Goal: Information Seeking & Learning: Learn about a topic

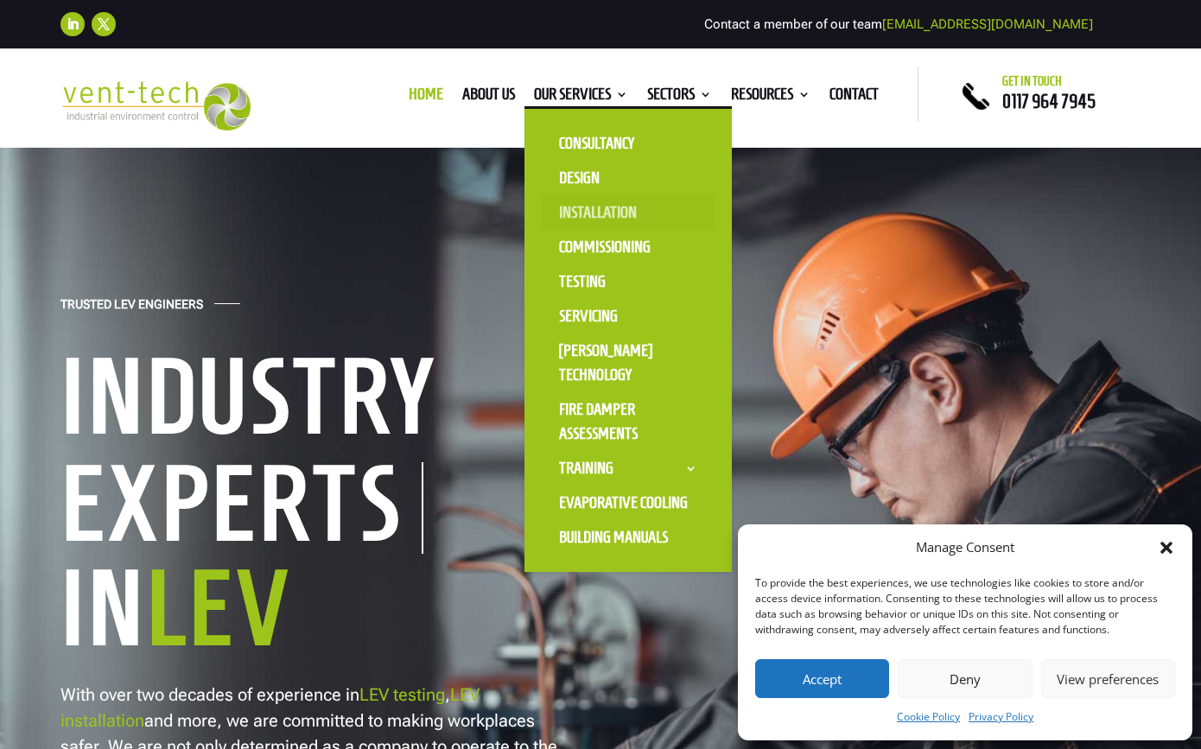
click at [591, 206] on link "Installation" at bounding box center [628, 212] width 173 height 35
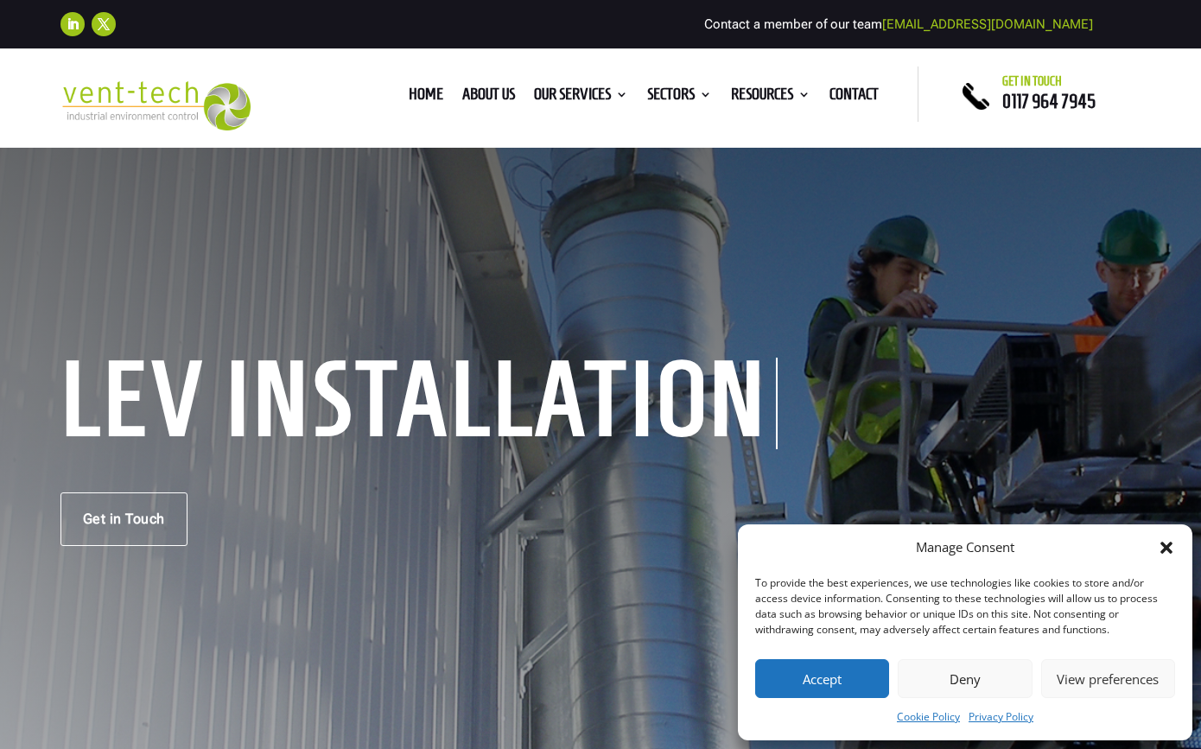
click at [954, 669] on button "Deny" at bounding box center [965, 678] width 134 height 39
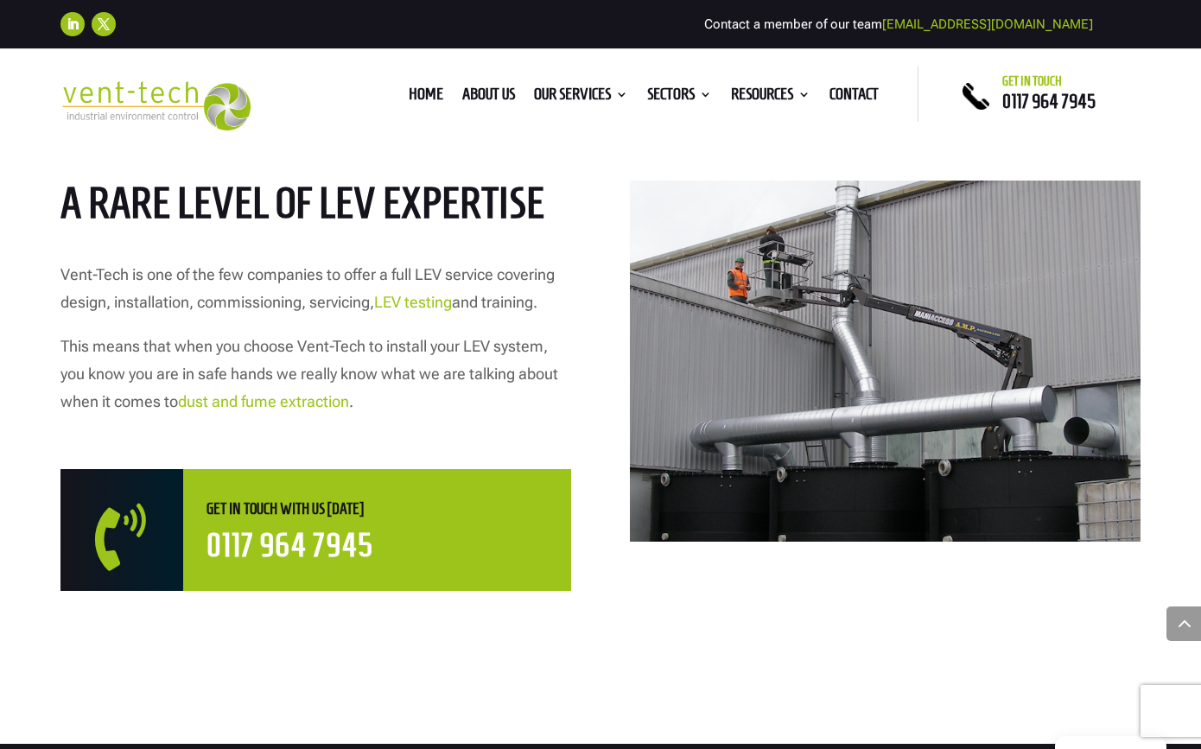
scroll to position [796, 0]
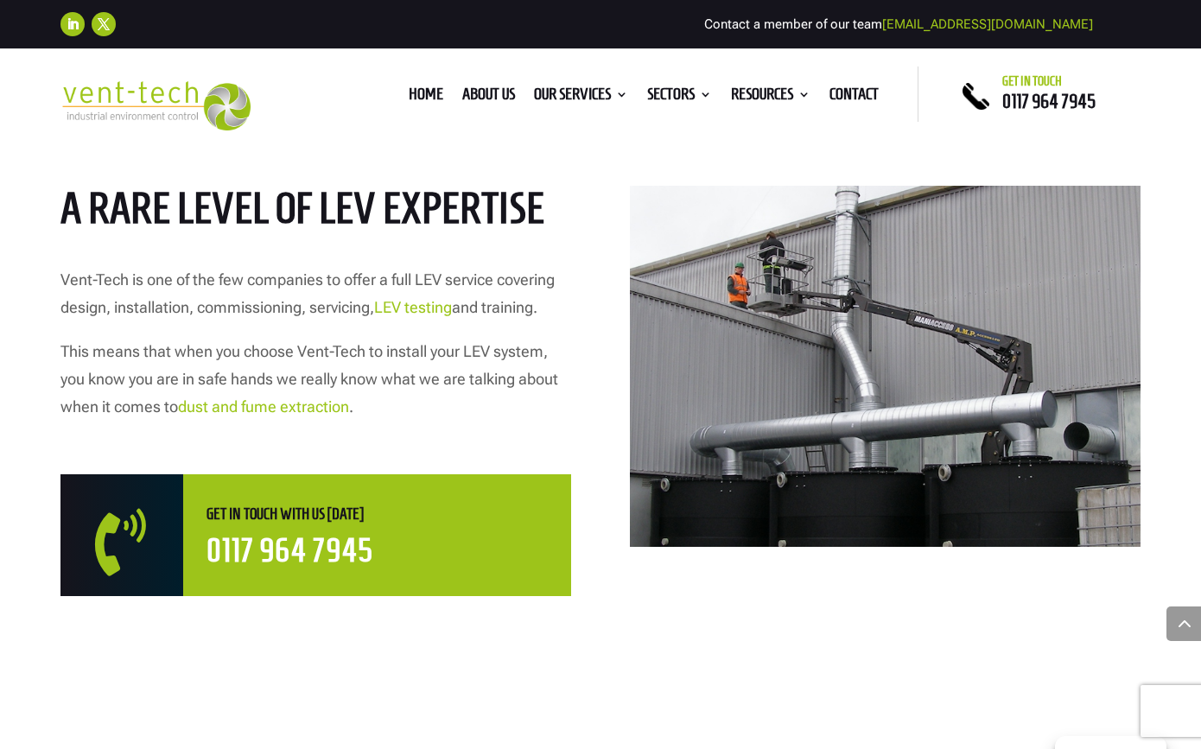
click at [315, 409] on link "dust and fume extraction" at bounding box center [263, 406] width 171 height 18
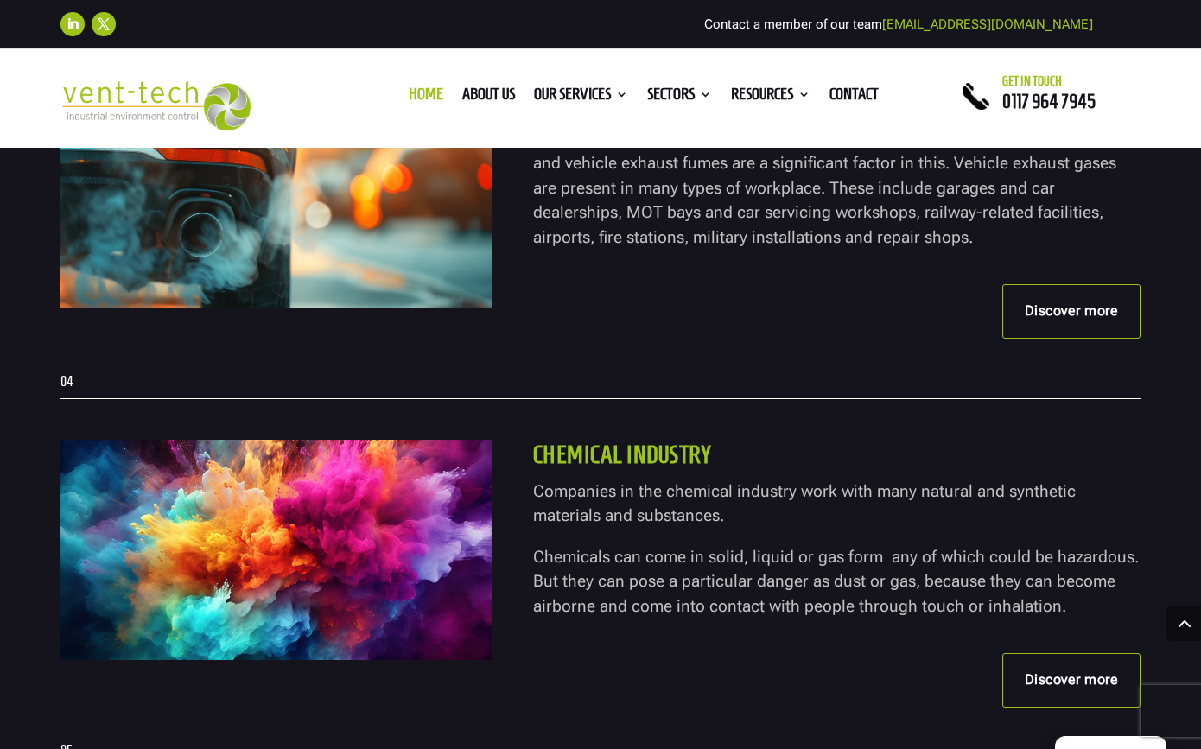
scroll to position [4126, 0]
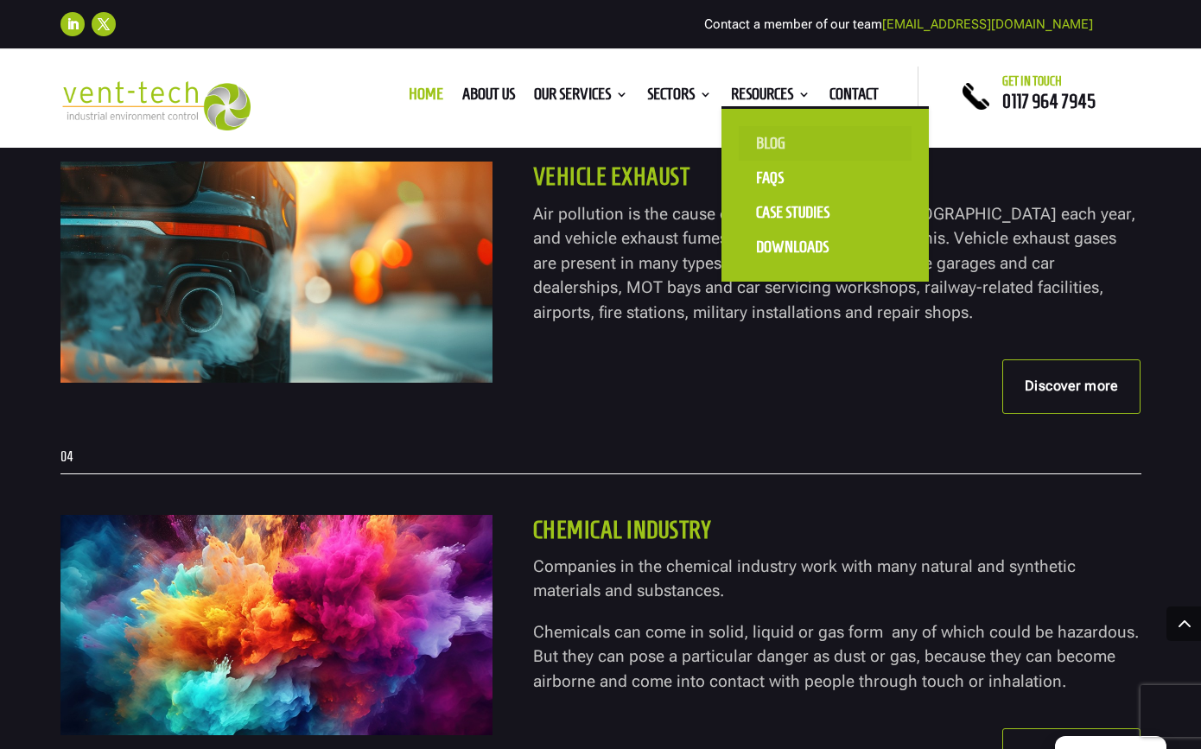
click at [771, 137] on link "Blog" at bounding box center [825, 143] width 173 height 35
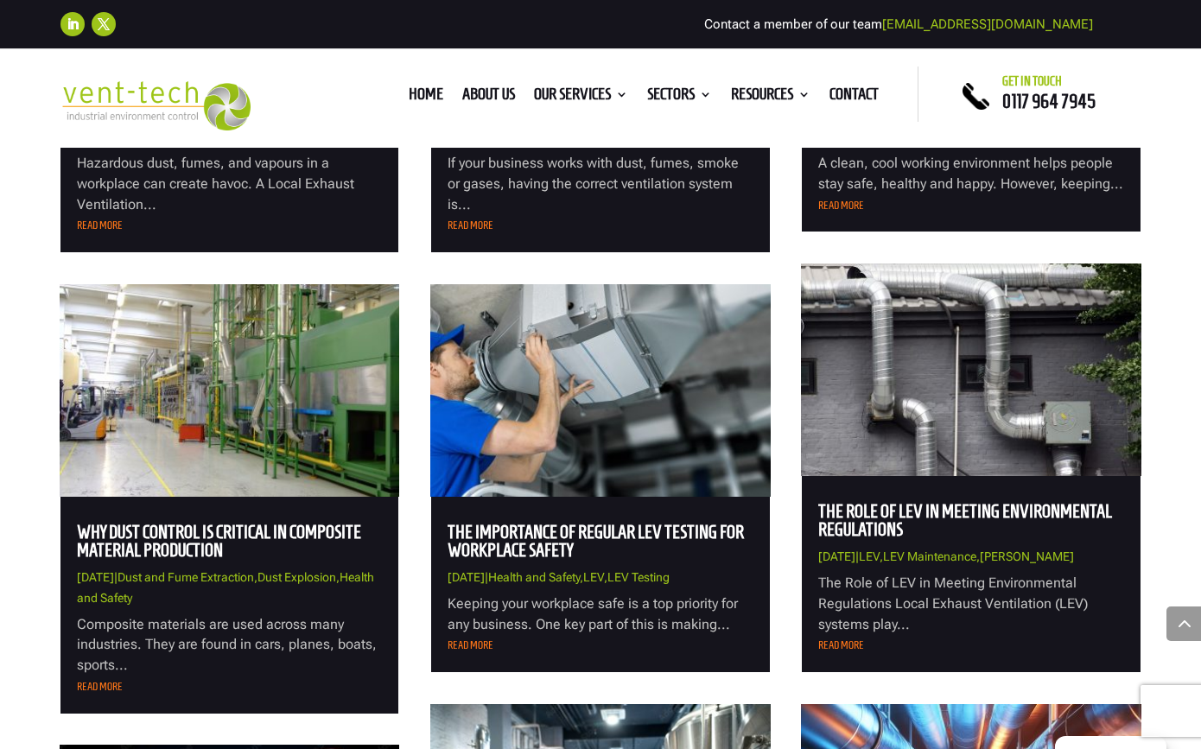
scroll to position [985, 0]
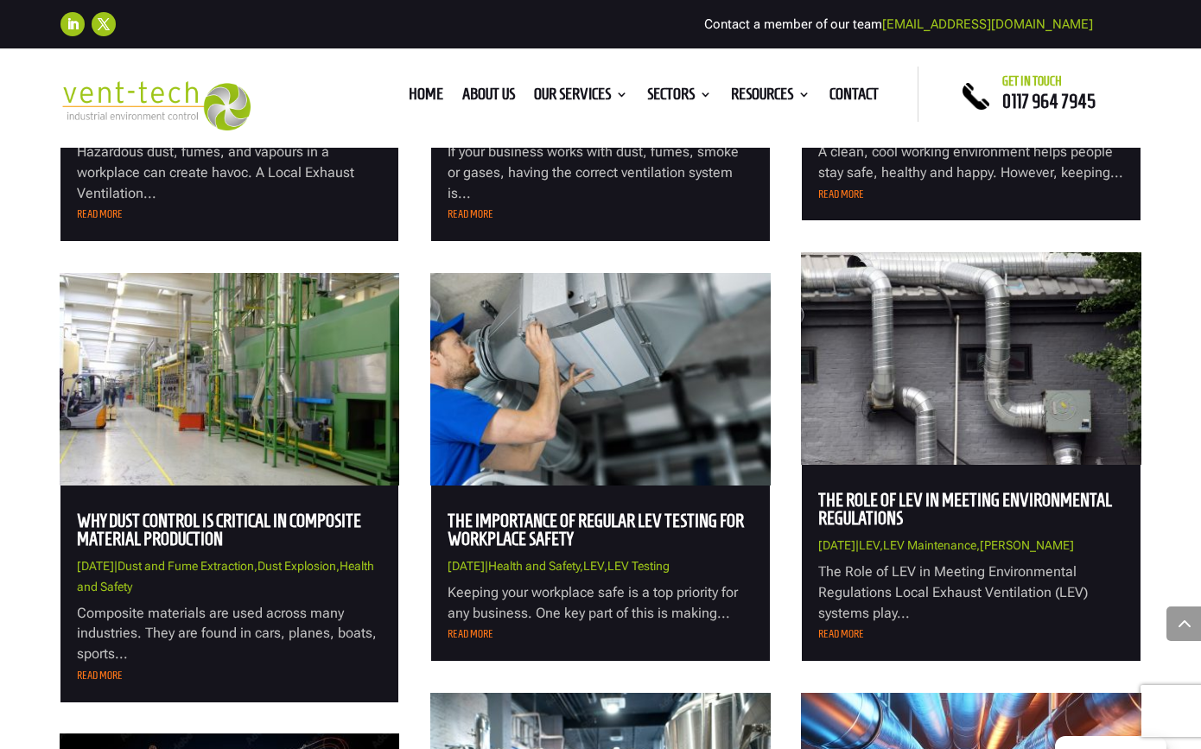
click at [206, 536] on link "Why Dust Control is Critical in Composite Material Production" at bounding box center [219, 530] width 284 height 38
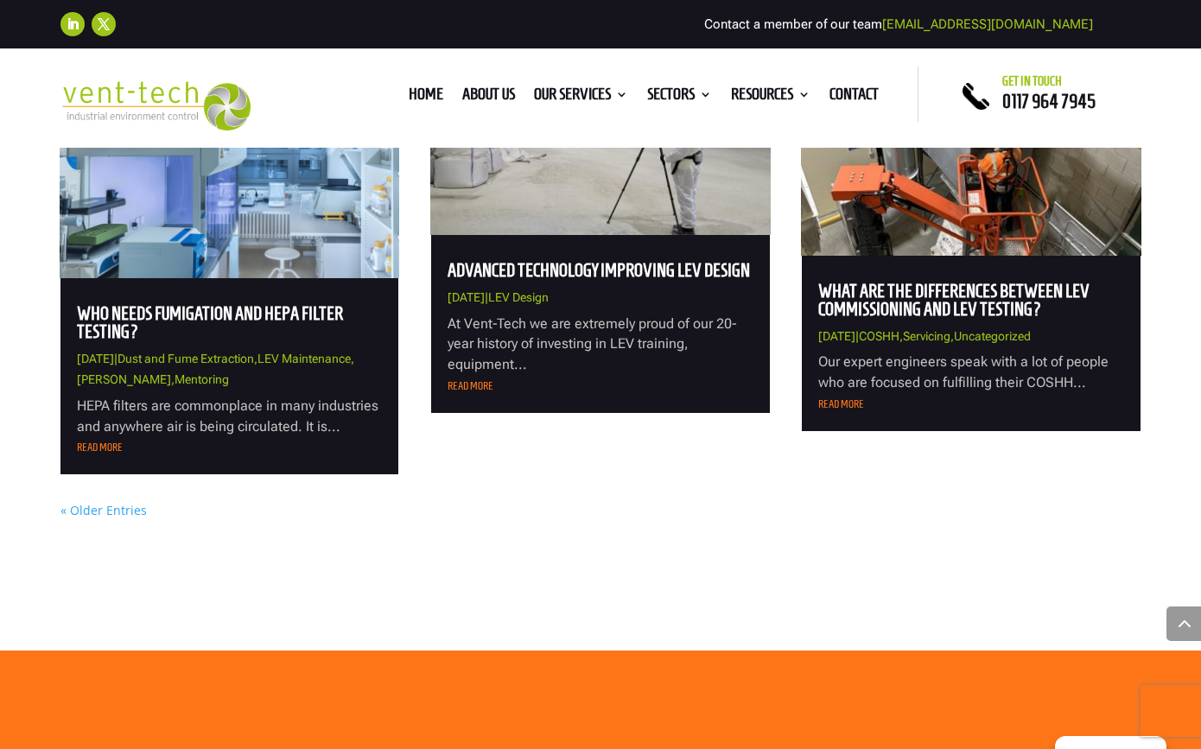
scroll to position [2091, 0]
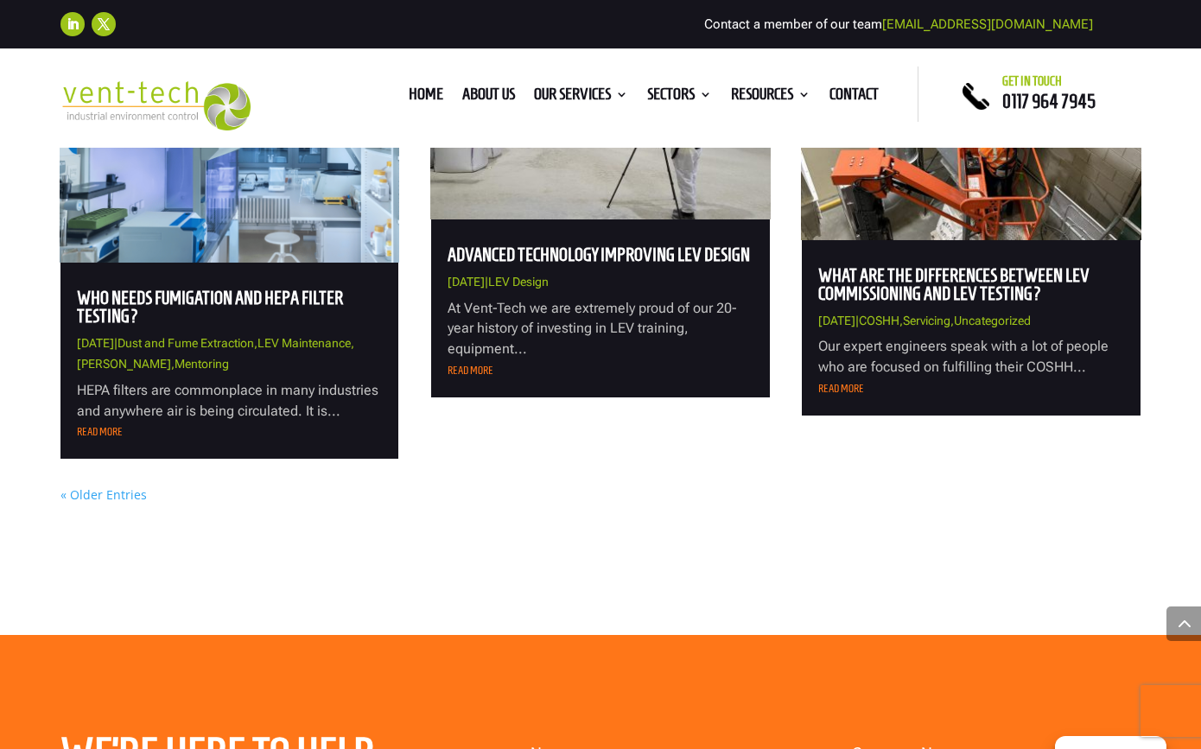
click at [128, 503] on link "« Older Entries" at bounding box center [103, 494] width 86 height 16
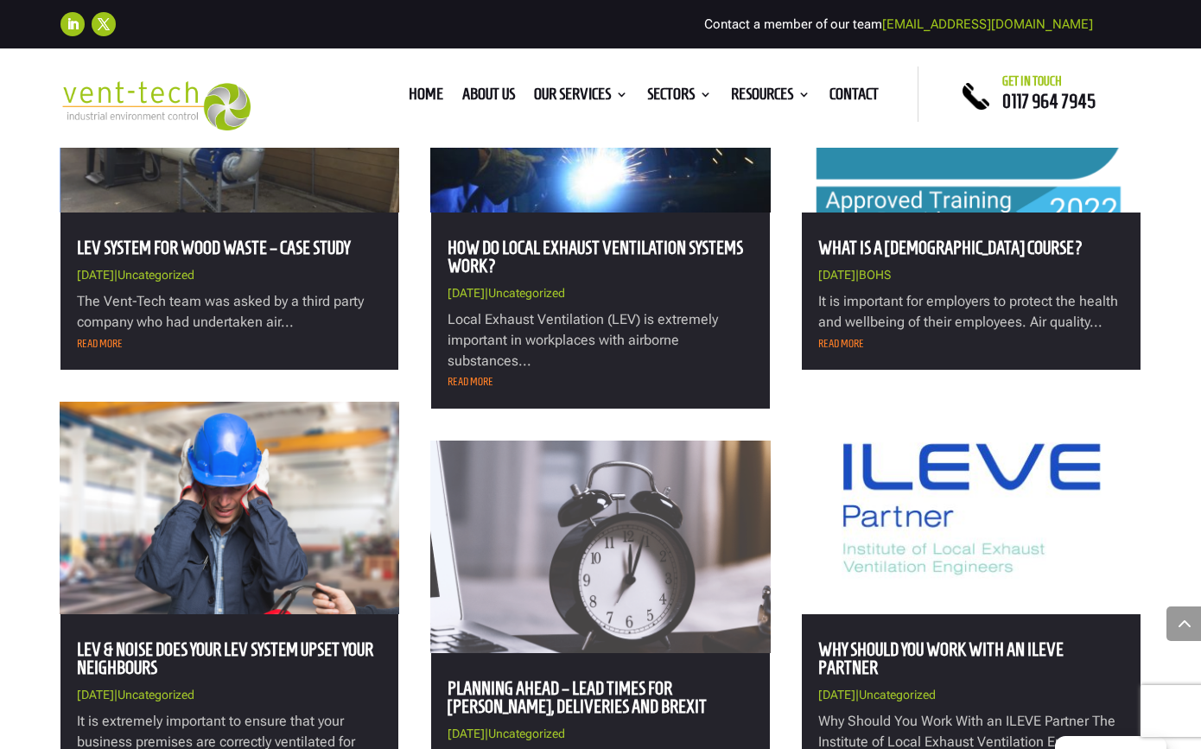
scroll to position [775, 0]
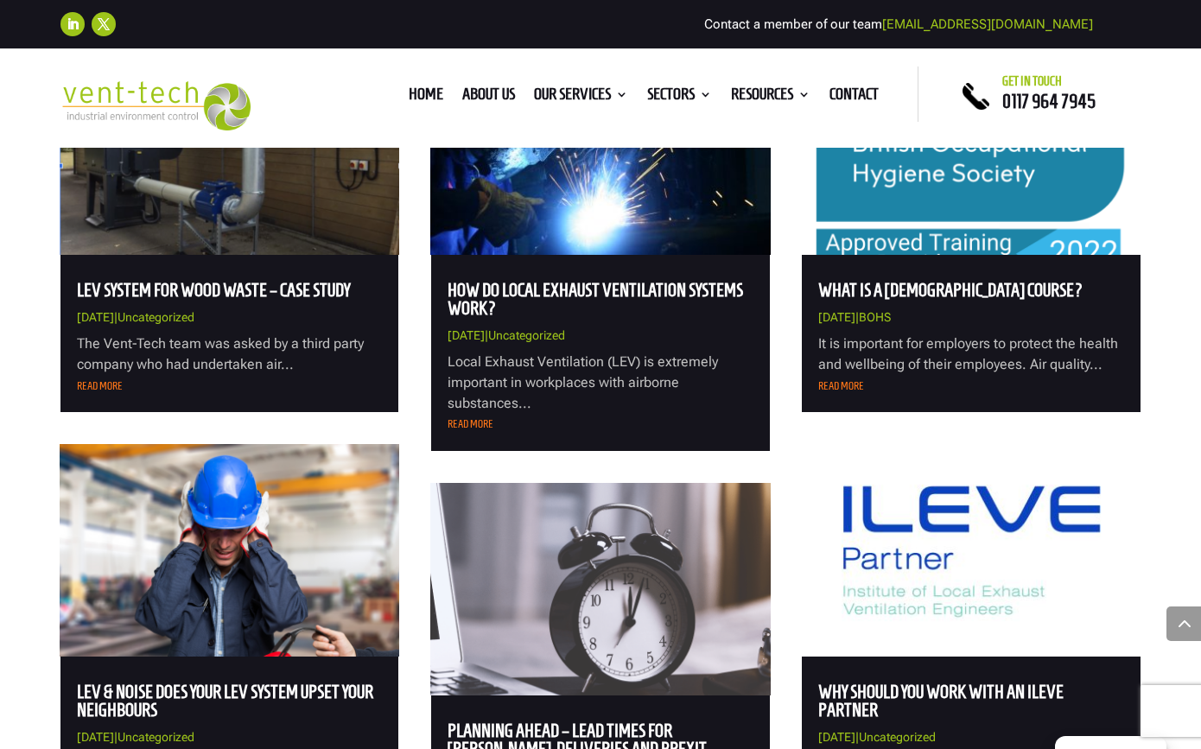
click at [210, 296] on link "LEV System for Wood Waste – Case Study" at bounding box center [213, 290] width 273 height 20
click at [480, 302] on link "How Do Local Exhaust Ventilation Systems Work?" at bounding box center [594, 299] width 295 height 38
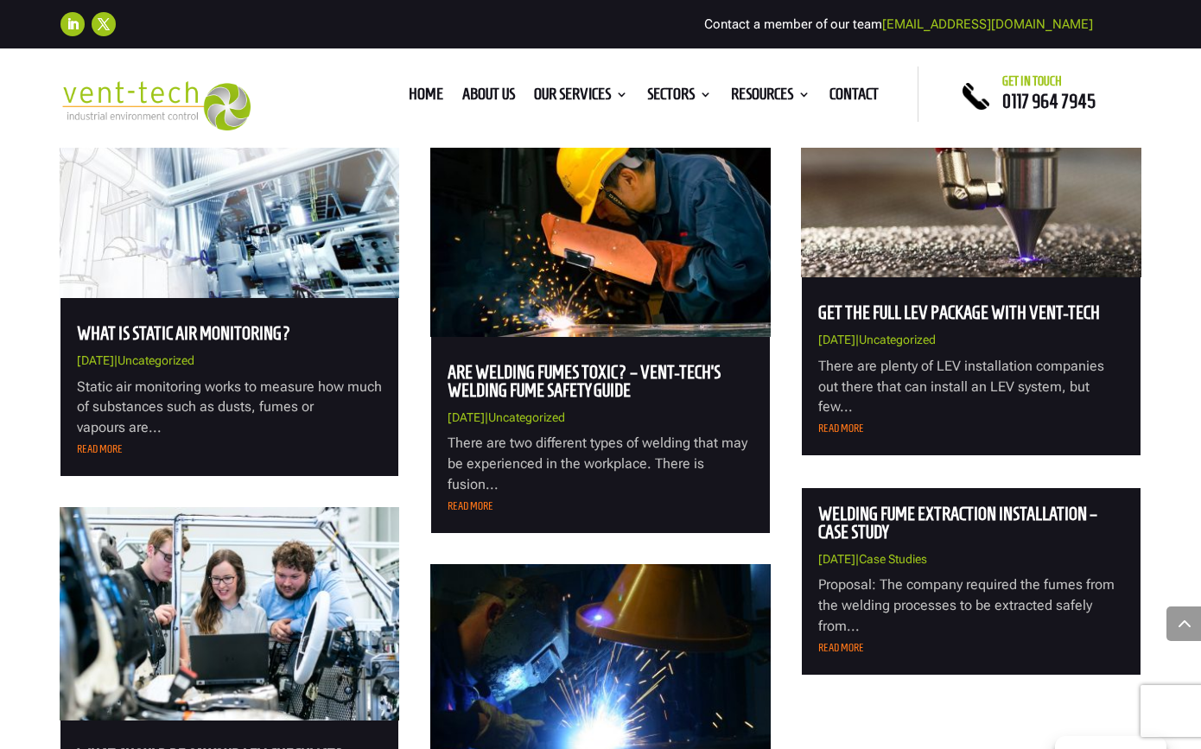
scroll to position [1583, 0]
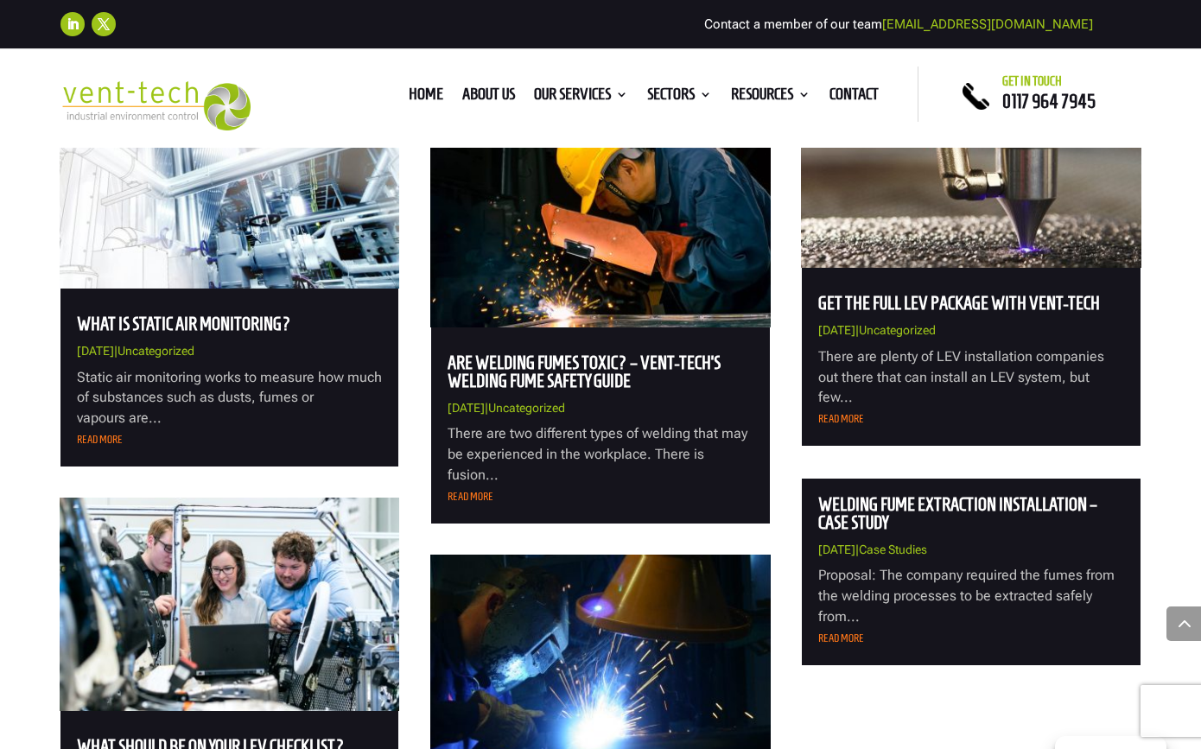
click at [517, 370] on link "Are Welding Fumes Toxic? – Vent-Tech’s Welding Fume Safety Guide" at bounding box center [583, 371] width 273 height 38
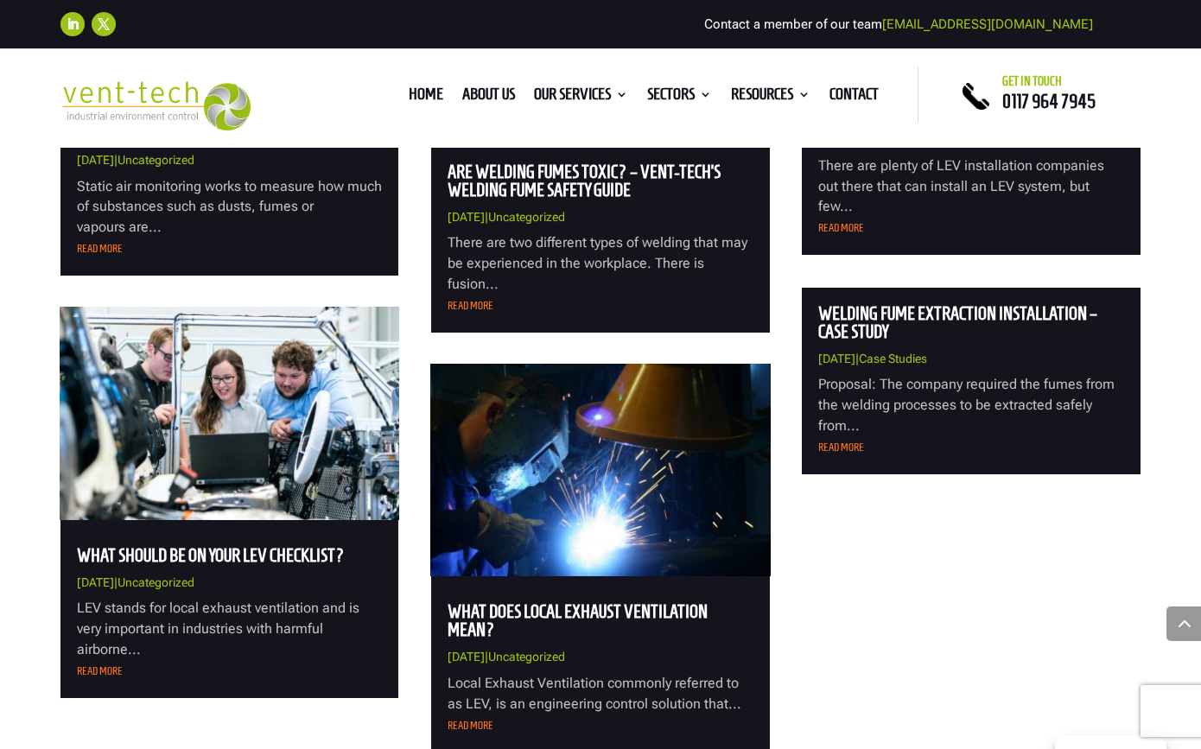
scroll to position [1793, 0]
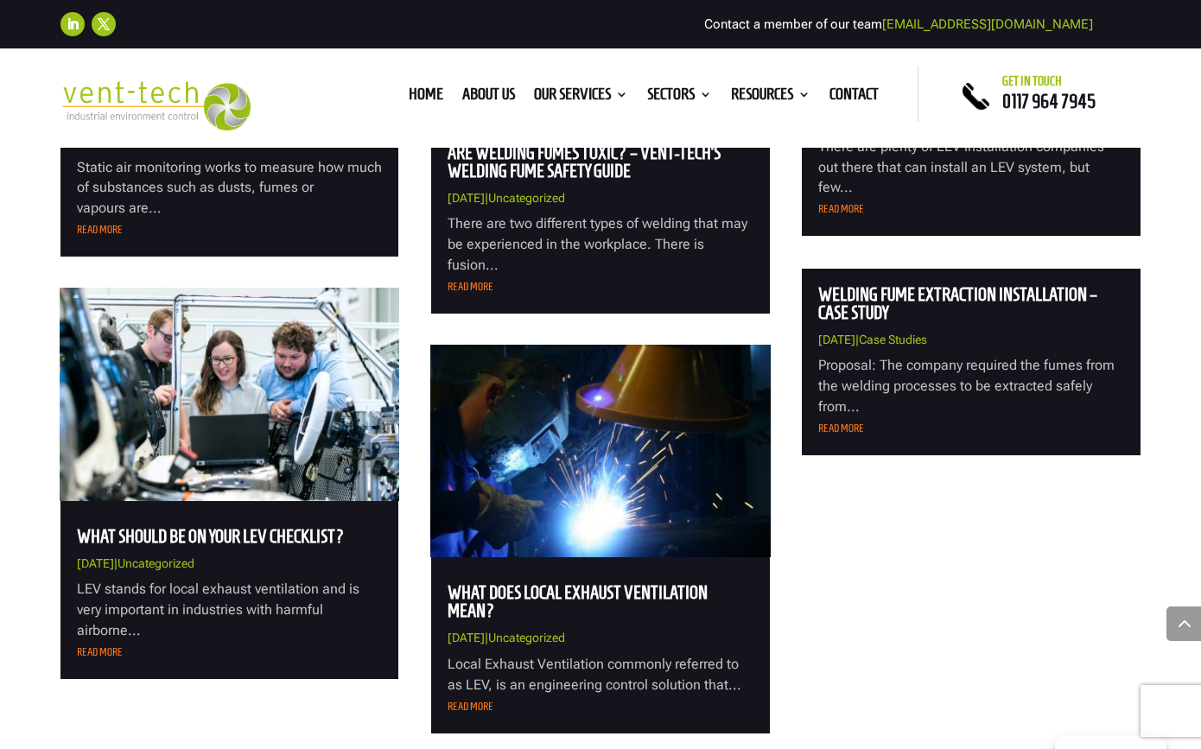
click at [868, 290] on link "Welding Fume Extraction Installation – Case Study" at bounding box center [957, 303] width 279 height 38
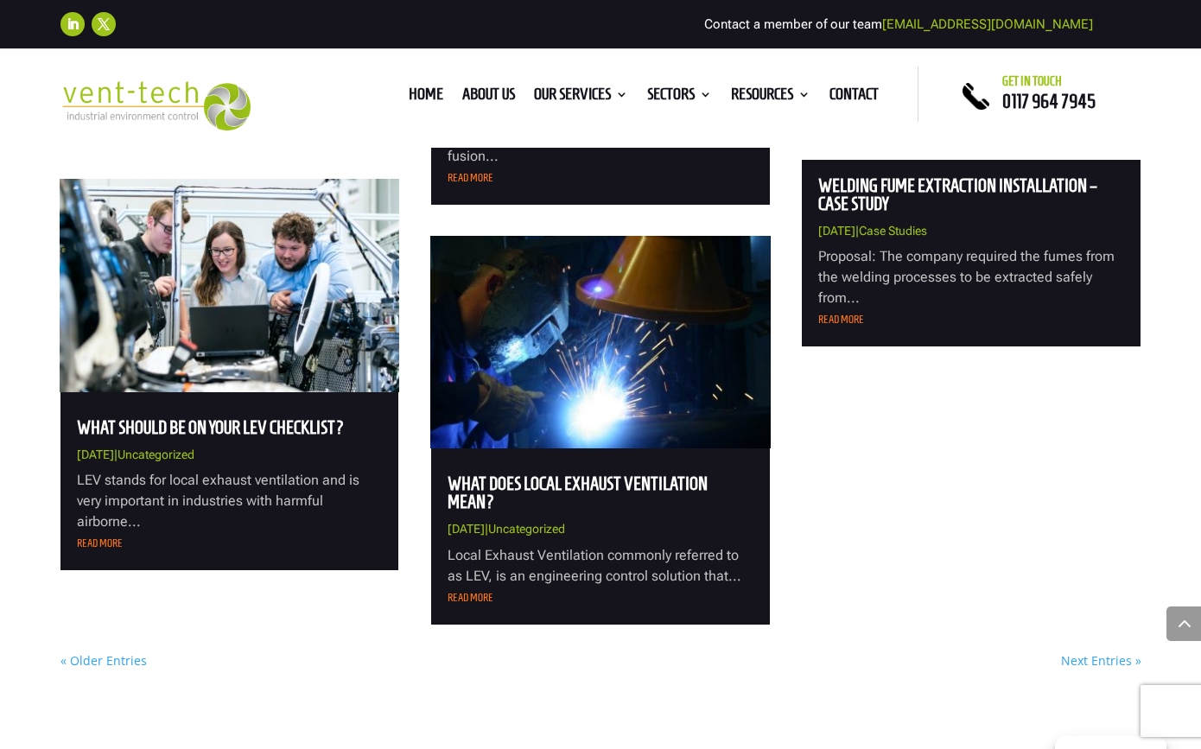
scroll to position [1922, 0]
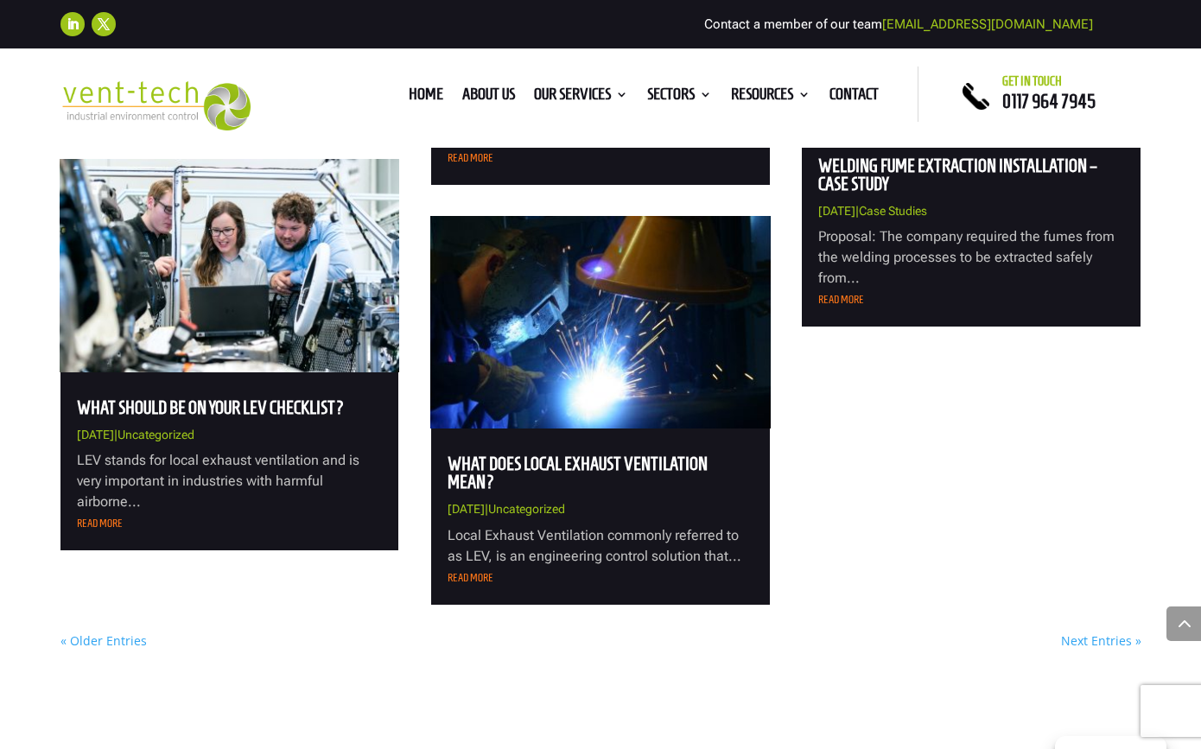
click at [118, 634] on link "« Older Entries" at bounding box center [103, 640] width 86 height 16
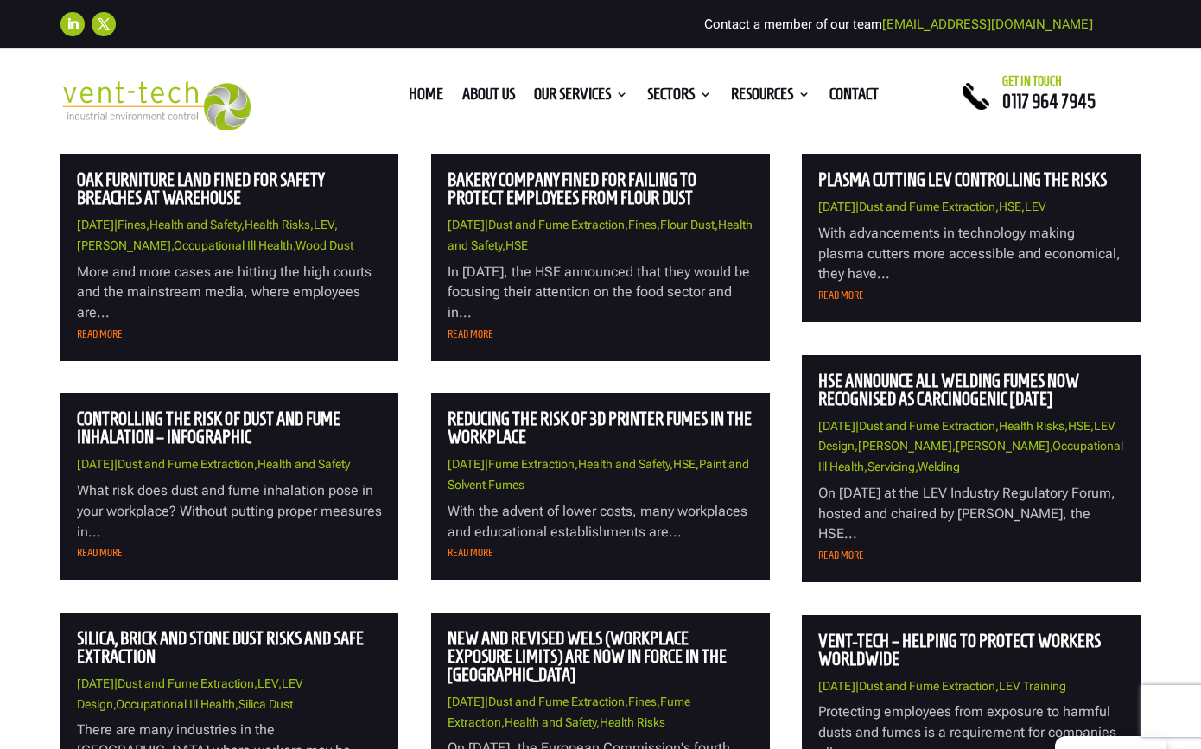
scroll to position [688, 0]
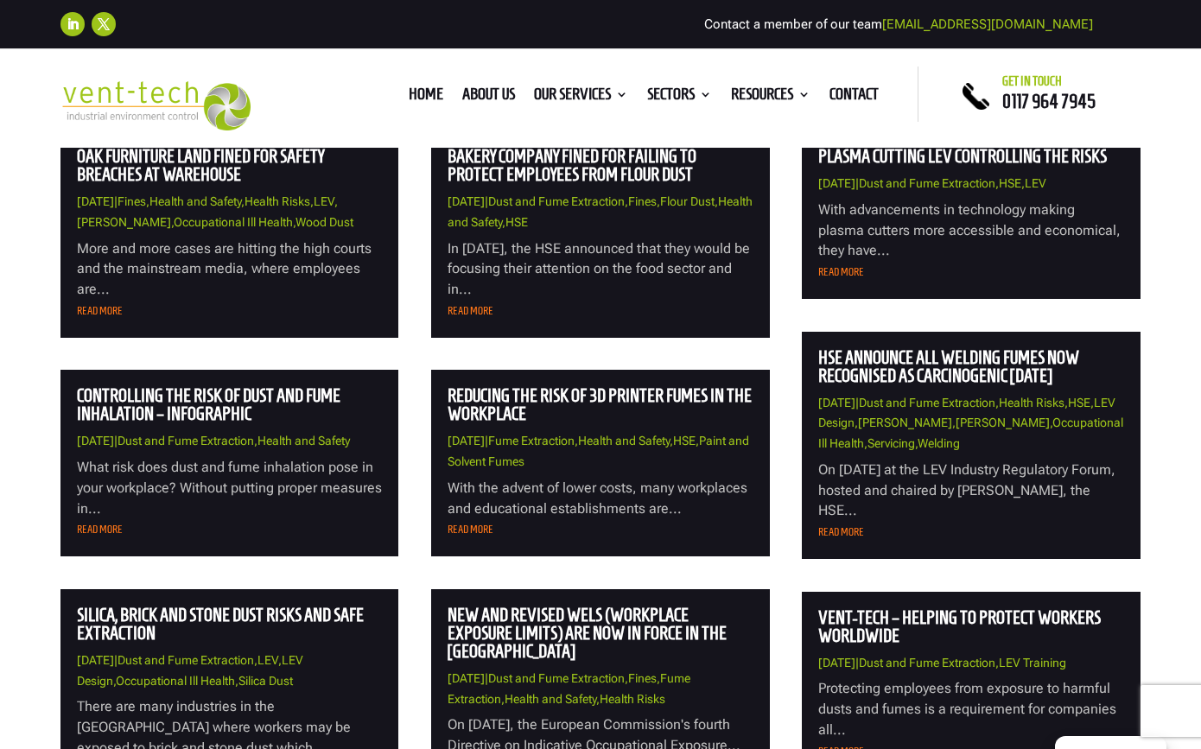
click at [517, 413] on link "Reducing the Risk of 3D Printer Fumes in the Workplace" at bounding box center [599, 404] width 304 height 38
click at [254, 422] on h2 "Controlling The Risk Of Dust and Fume Inhalation – Infographic" at bounding box center [230, 408] width 306 height 45
click at [214, 412] on link "Controlling The Risk Of Dust and Fume Inhalation – Infographic" at bounding box center [208, 404] width 263 height 38
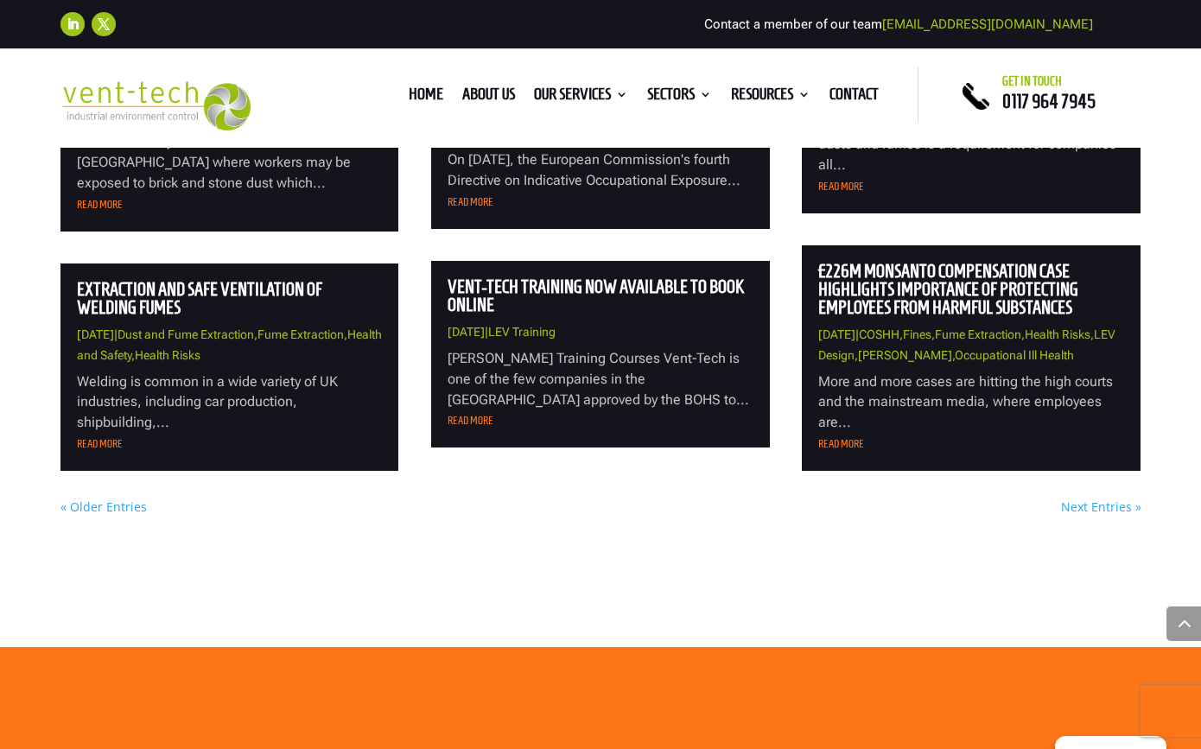
scroll to position [1253, 0]
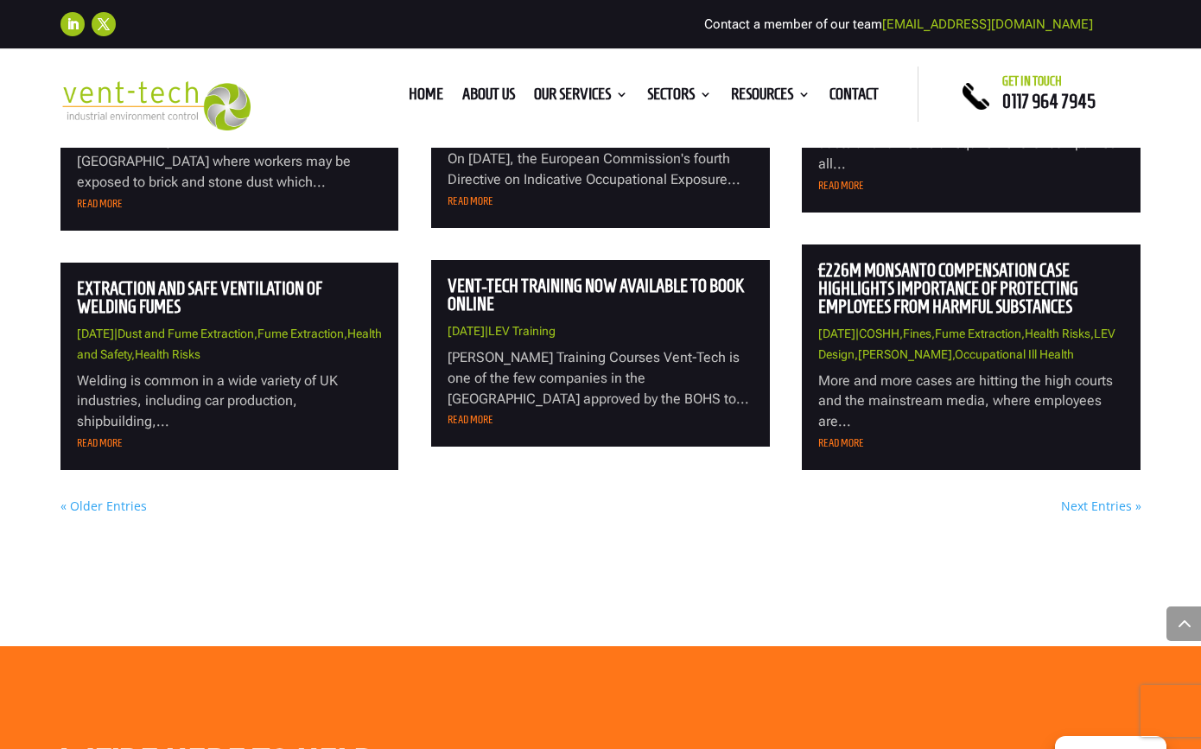
click at [174, 316] on link "Extraction and Safe Ventilation of Welding Fumes" at bounding box center [199, 297] width 245 height 38
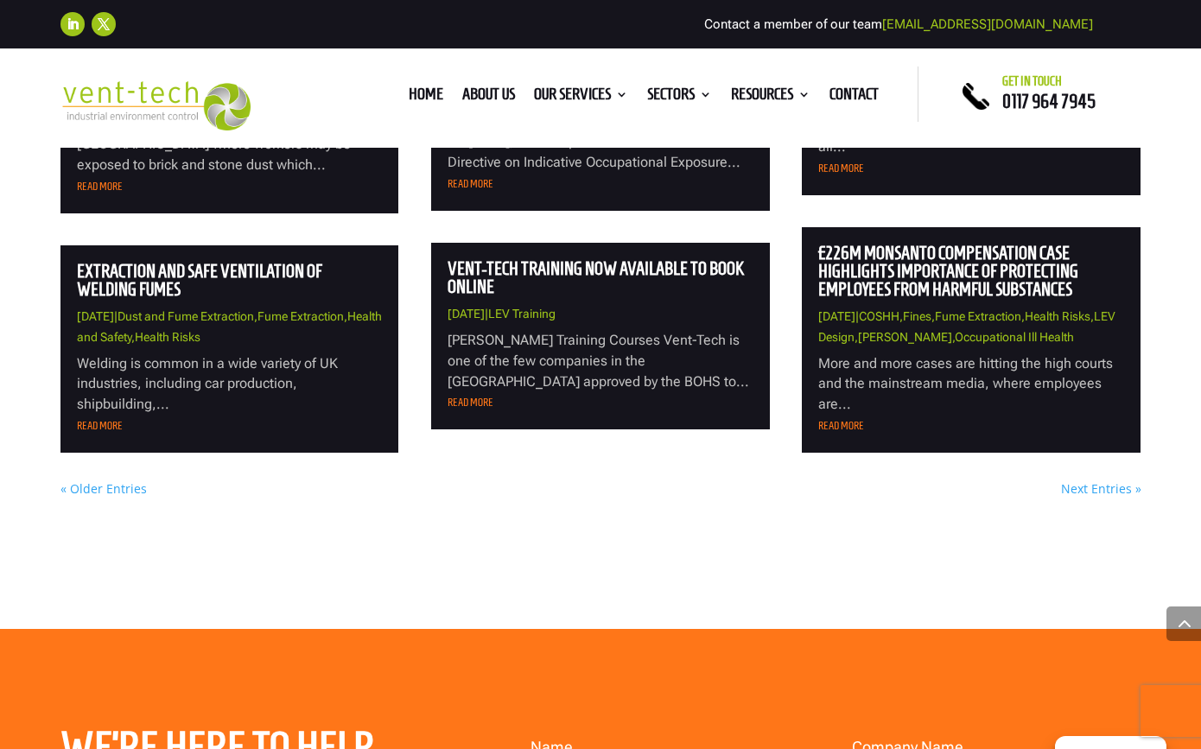
scroll to position [1273, 0]
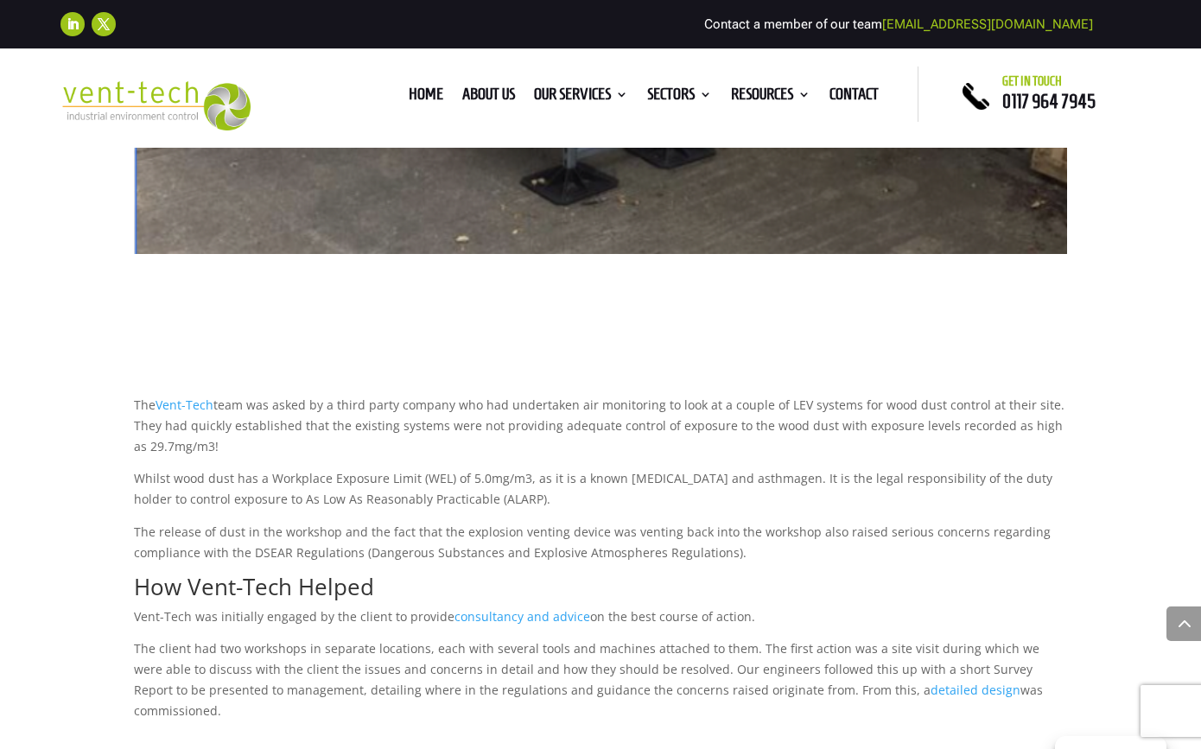
scroll to position [892, 0]
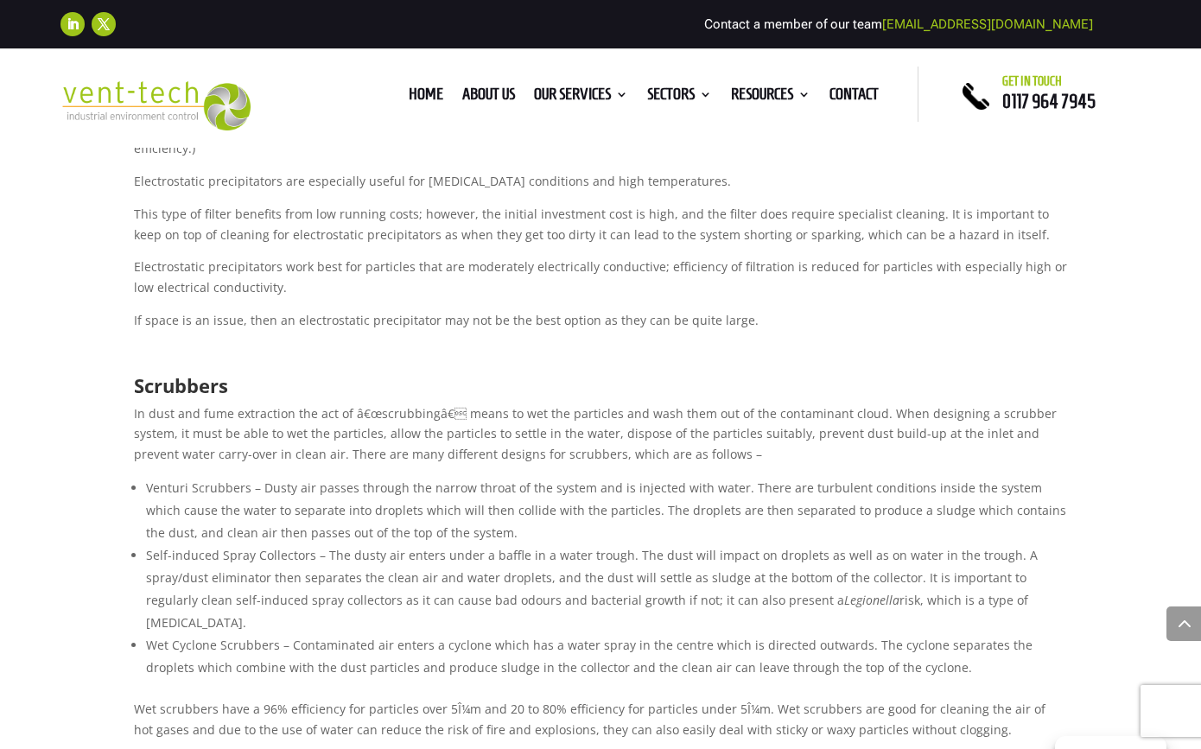
scroll to position [2119, 0]
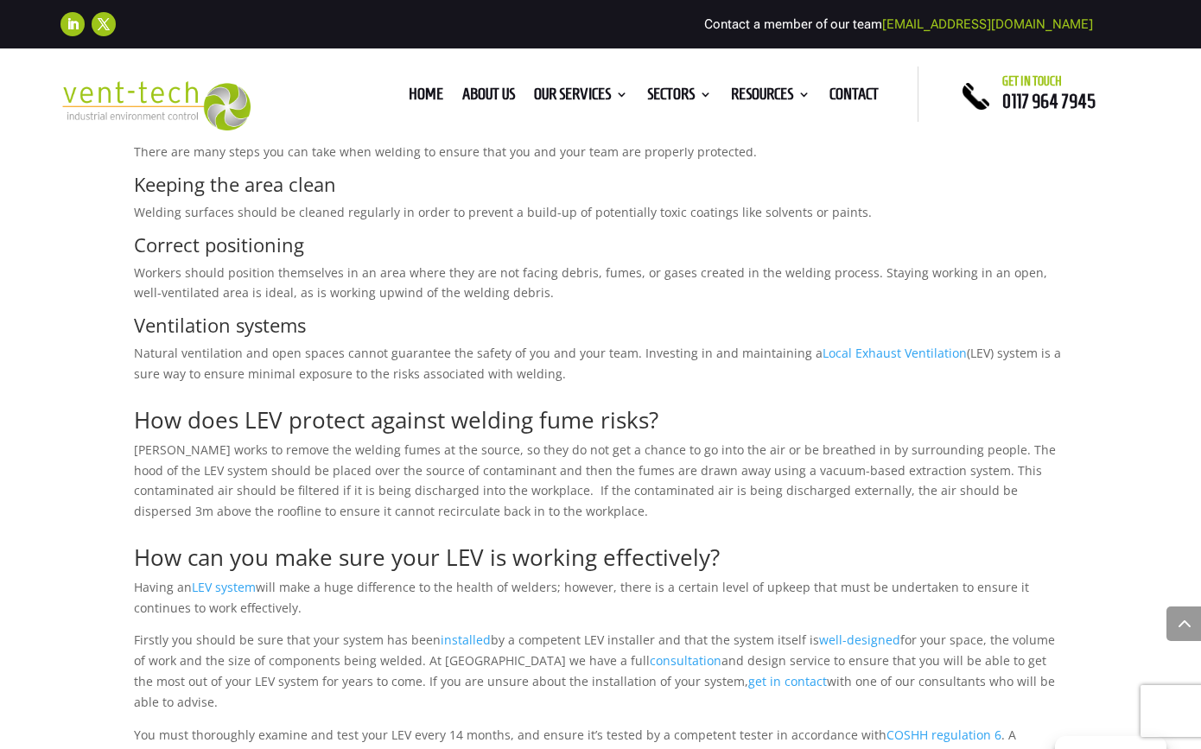
scroll to position [1154, 0]
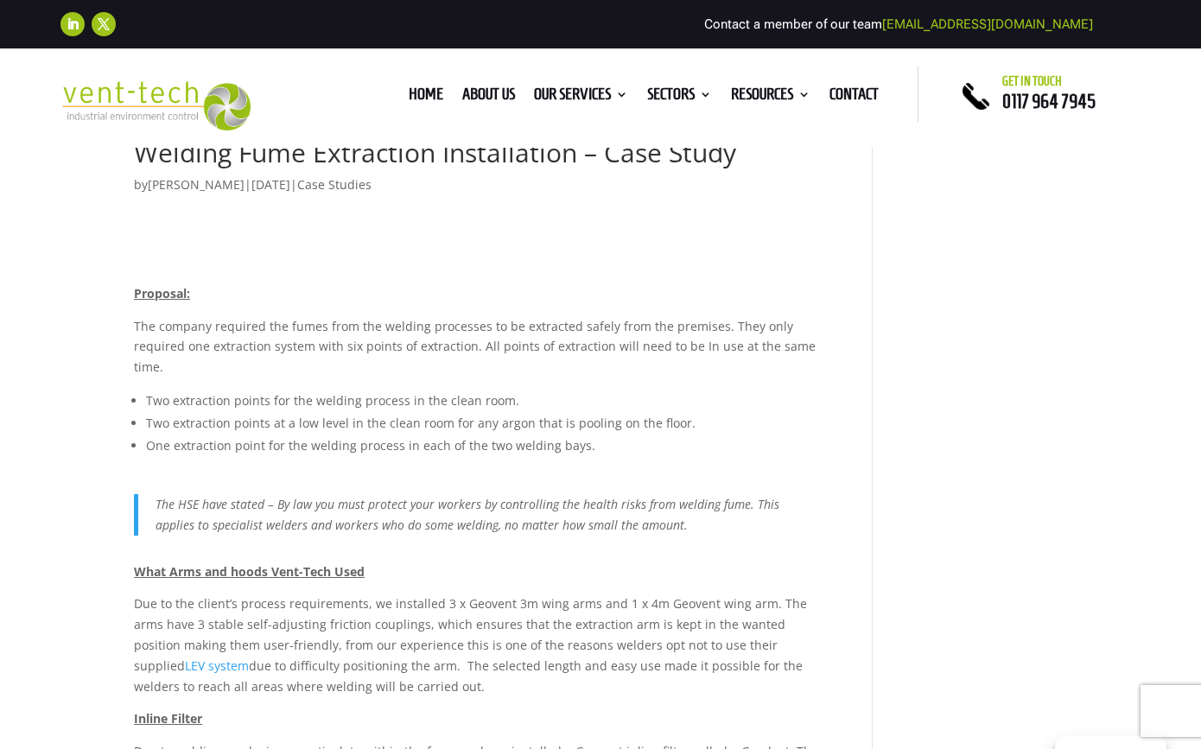
scroll to position [59, 0]
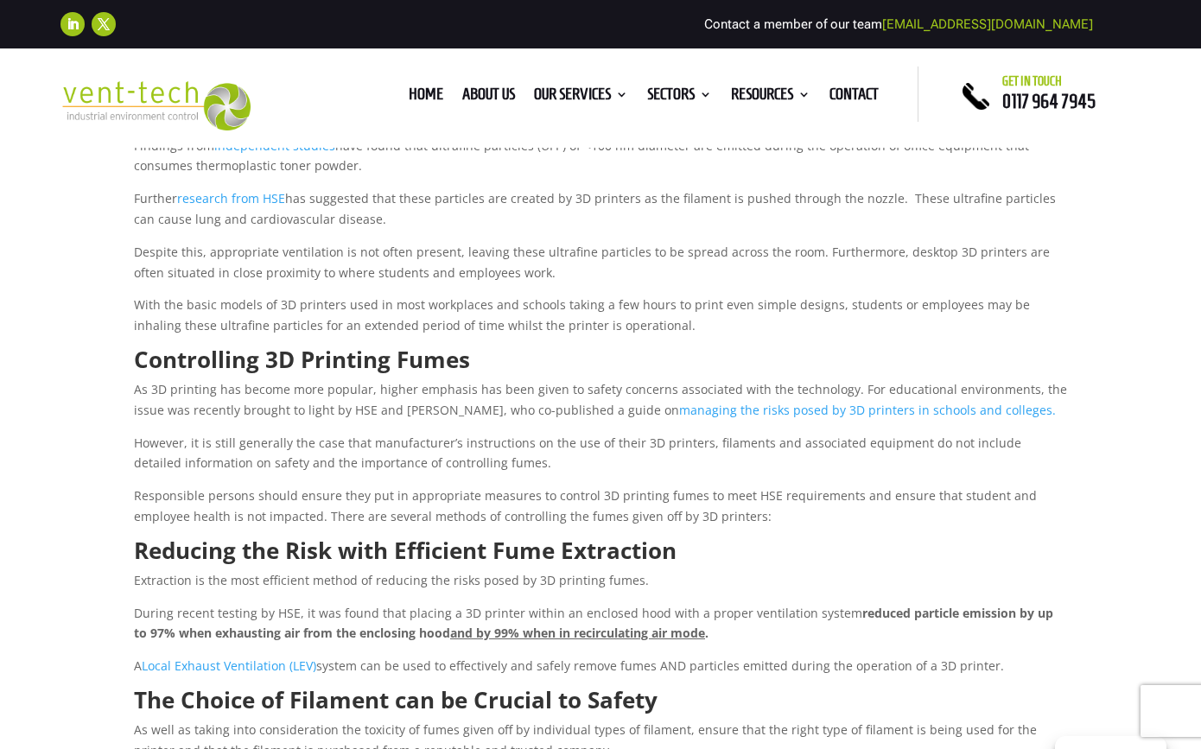
scroll to position [536, 0]
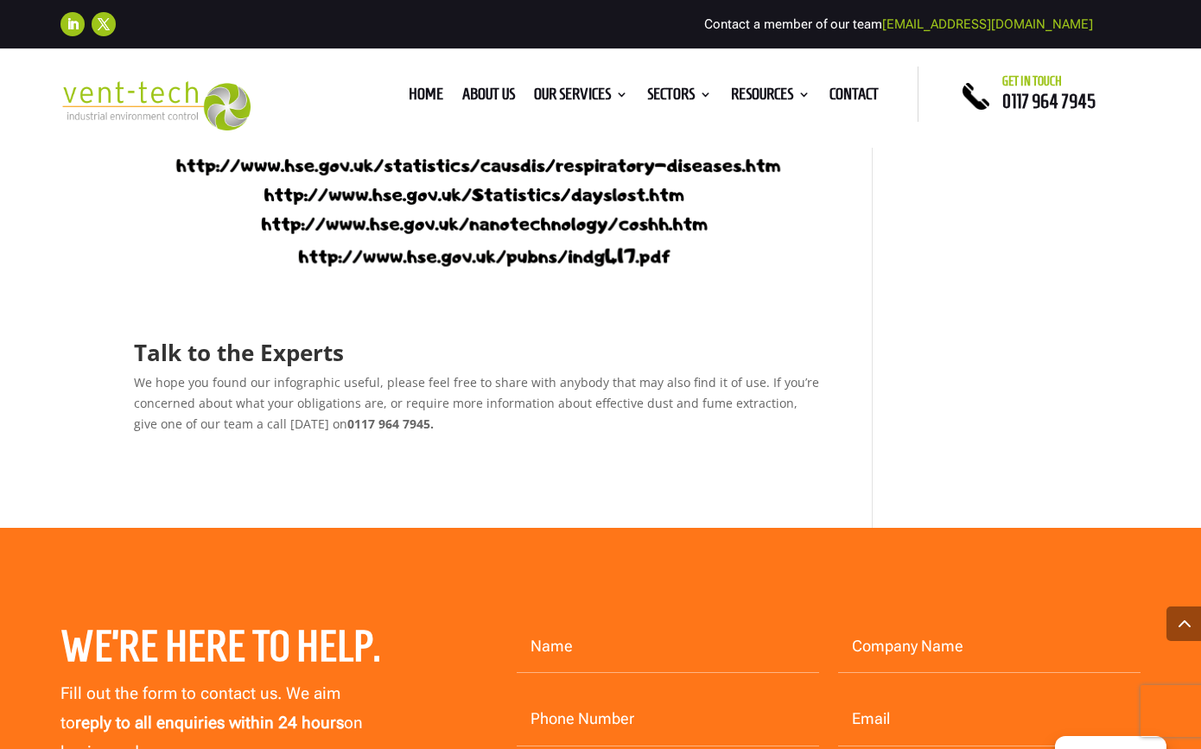
scroll to position [4732, 0]
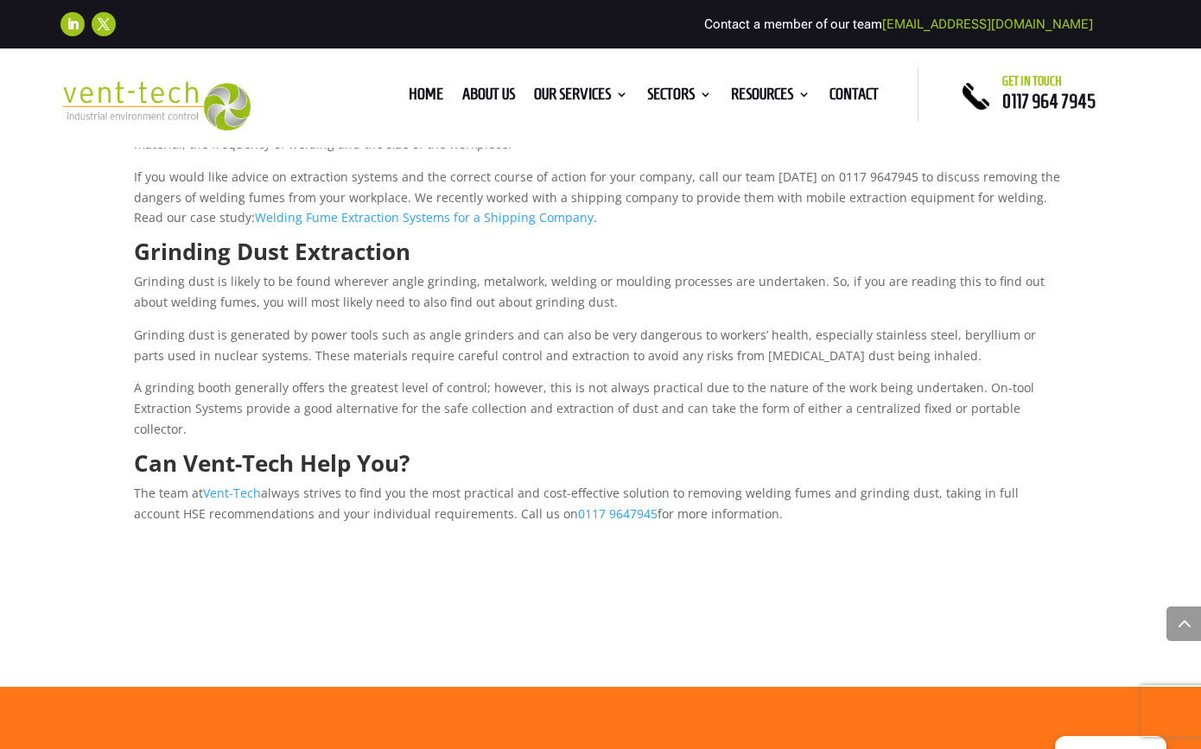
scroll to position [1034, 0]
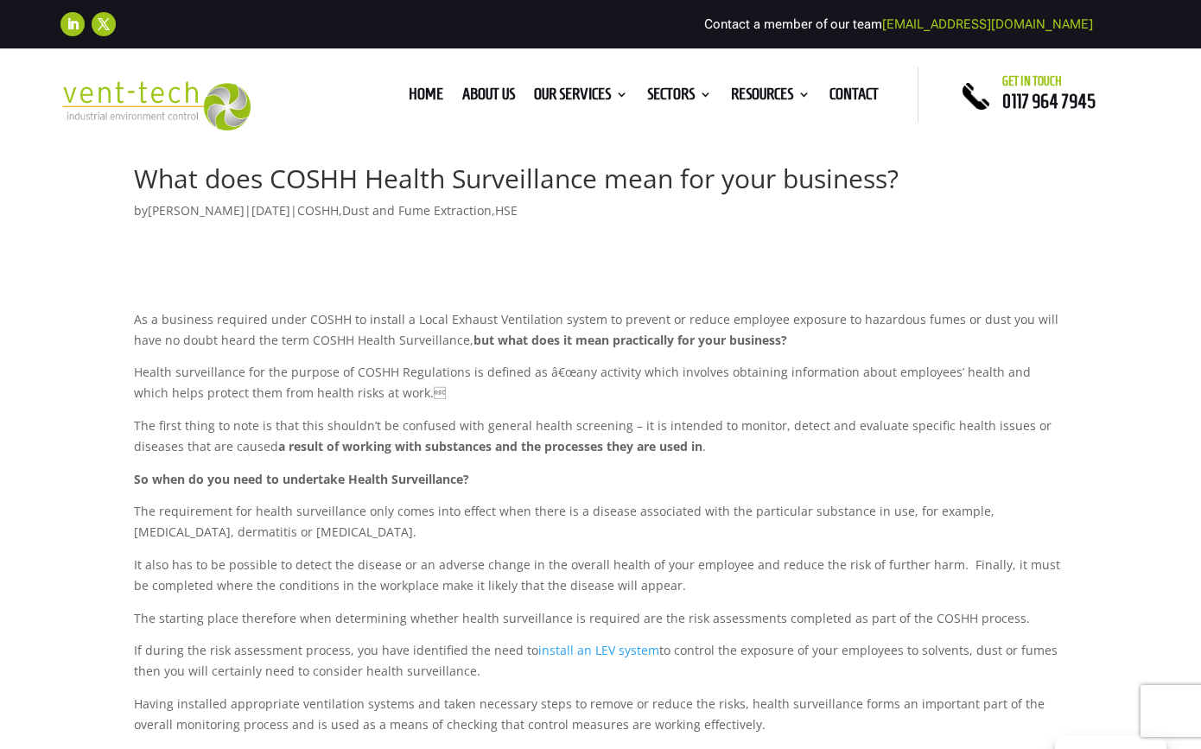
scroll to position [35, 0]
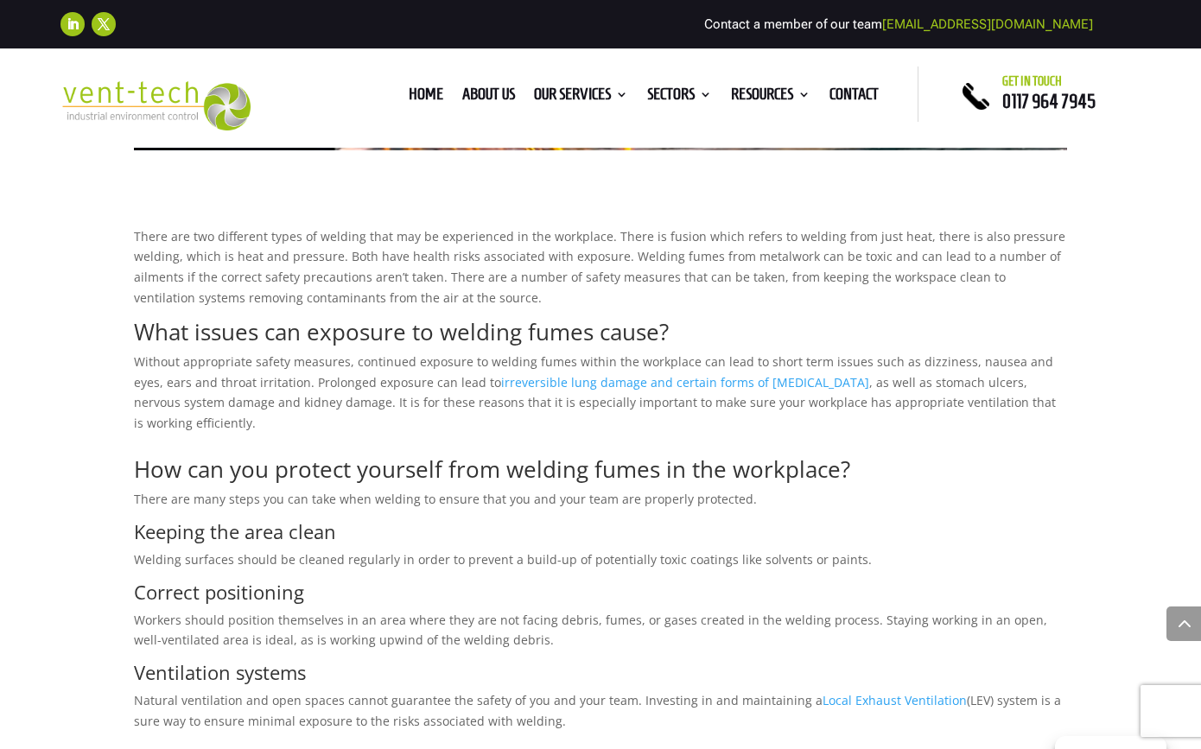
scroll to position [803, 0]
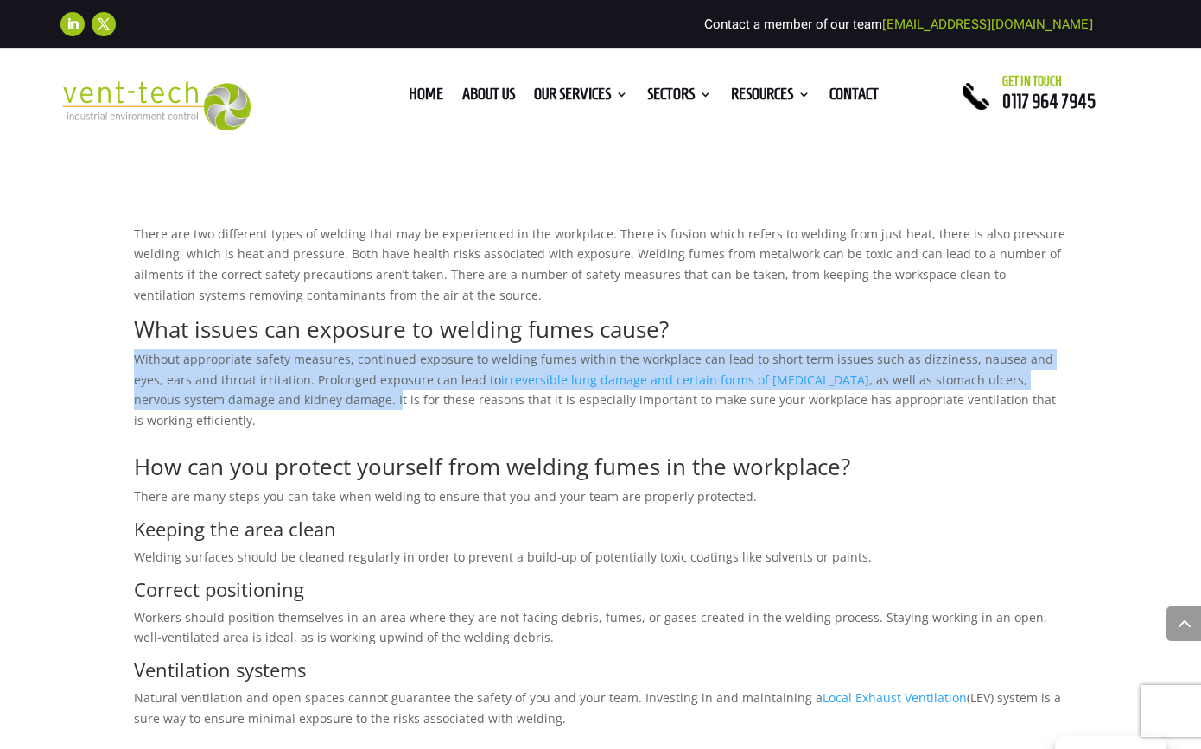
drag, startPoint x: 132, startPoint y: 362, endPoint x: 254, endPoint y: 398, distance: 127.1
click at [254, 398] on div "Are Welding Fumes Toxic? – Vent-Tech’s Welding Fume Safety Guide by FionaMoss |…" at bounding box center [600, 321] width 1201 height 2249
copy p "Without appropriate safety measures, continued exposure to welding fumes within…"
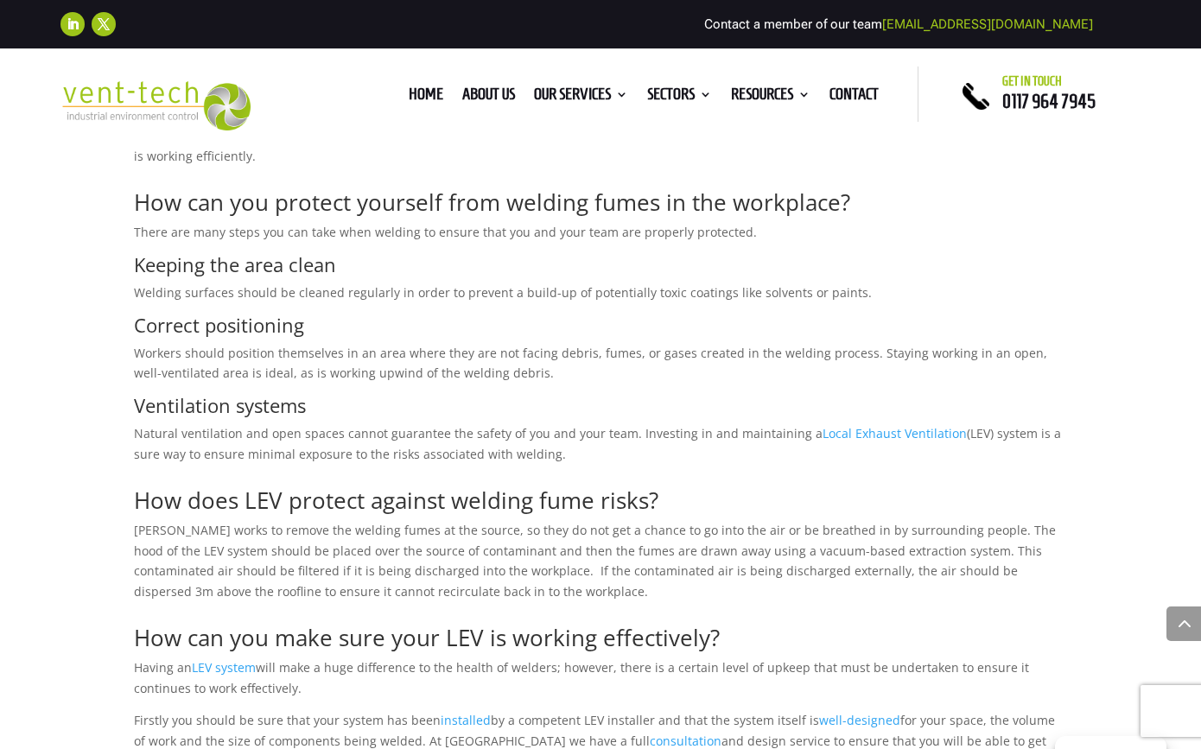
scroll to position [1074, 0]
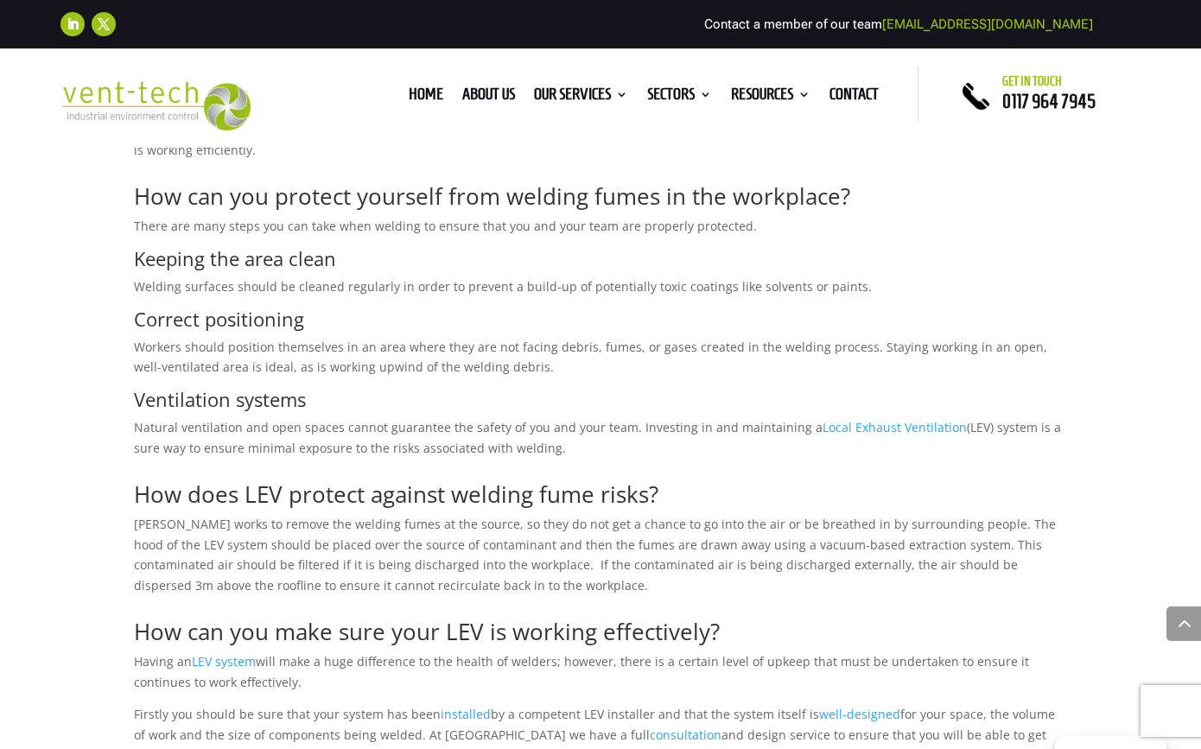
drag, startPoint x: 252, startPoint y: 399, endPoint x: 909, endPoint y: 3, distance: 766.5
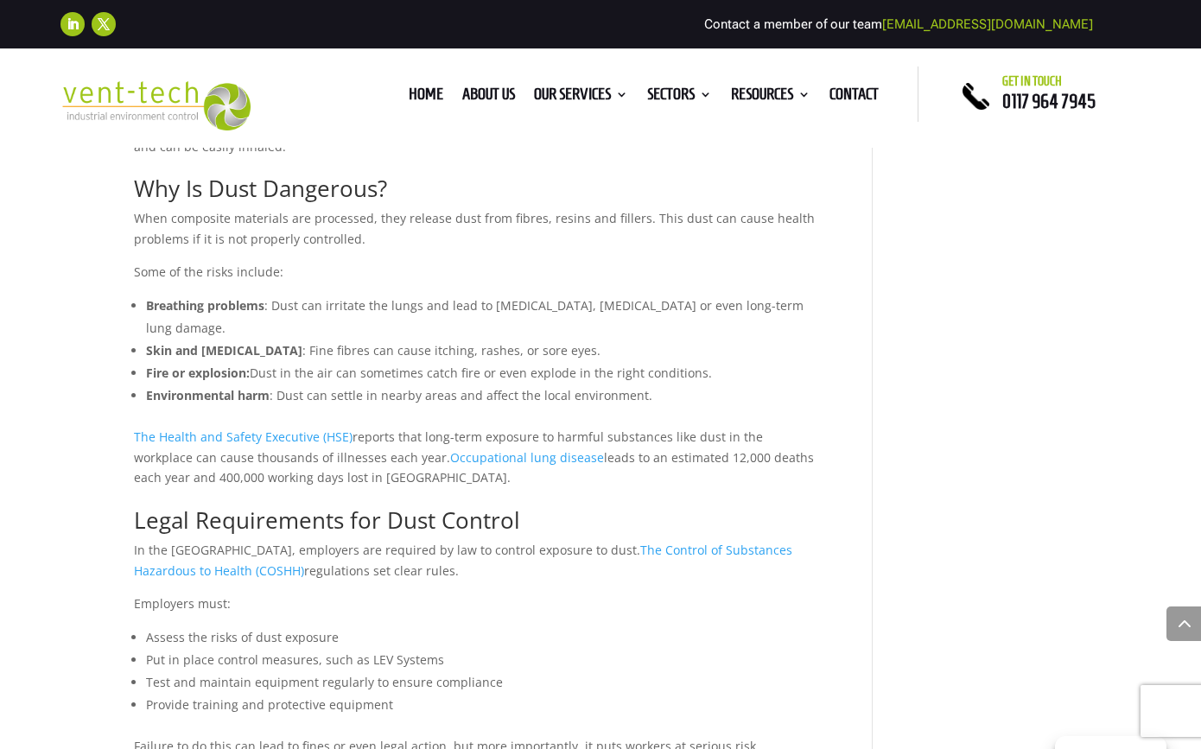
scroll to position [1062, 0]
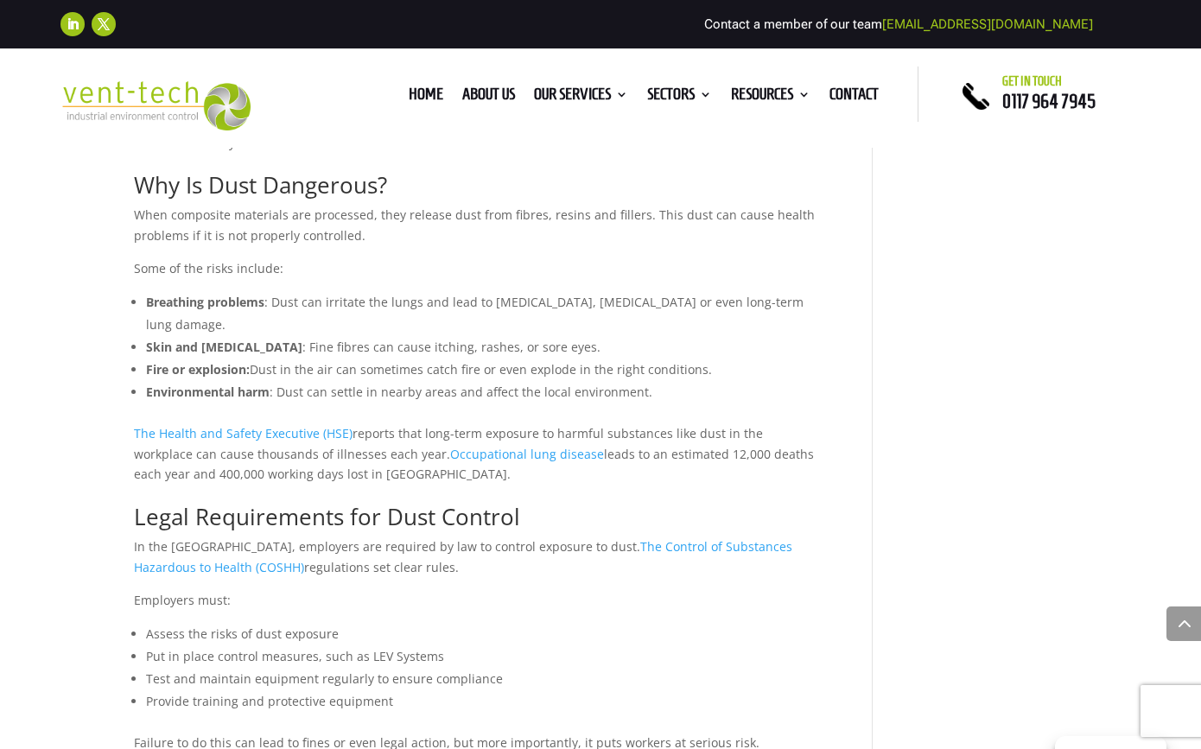
click at [450, 446] on span "Occupational lung disease" at bounding box center [527, 454] width 154 height 16
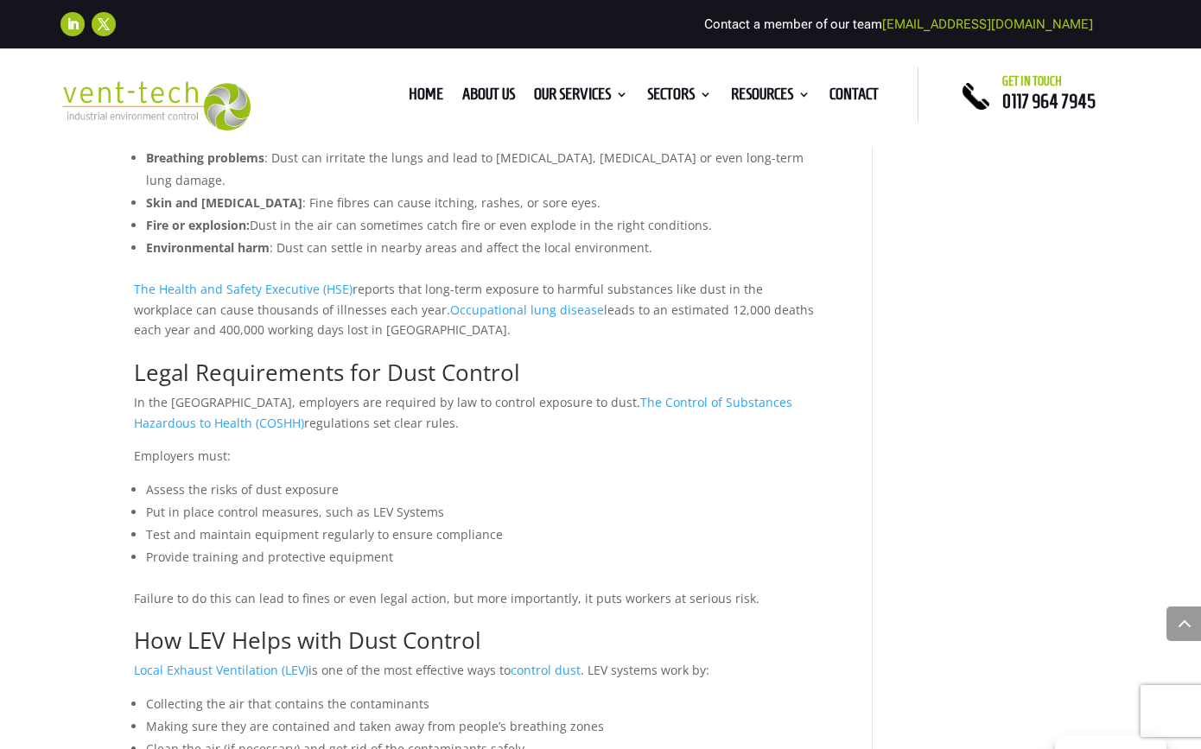
scroll to position [1203, 0]
drag, startPoint x: 364, startPoint y: 407, endPoint x: 130, endPoint y: 383, distance: 234.5
click at [130, 383] on div "Why Dust Control is Critical in Composite Material Production by Tamara Toothil…" at bounding box center [600, 313] width 1201 height 3033
copy p "In the UK, employers are required by law to control exposure to dust. The Contr…"
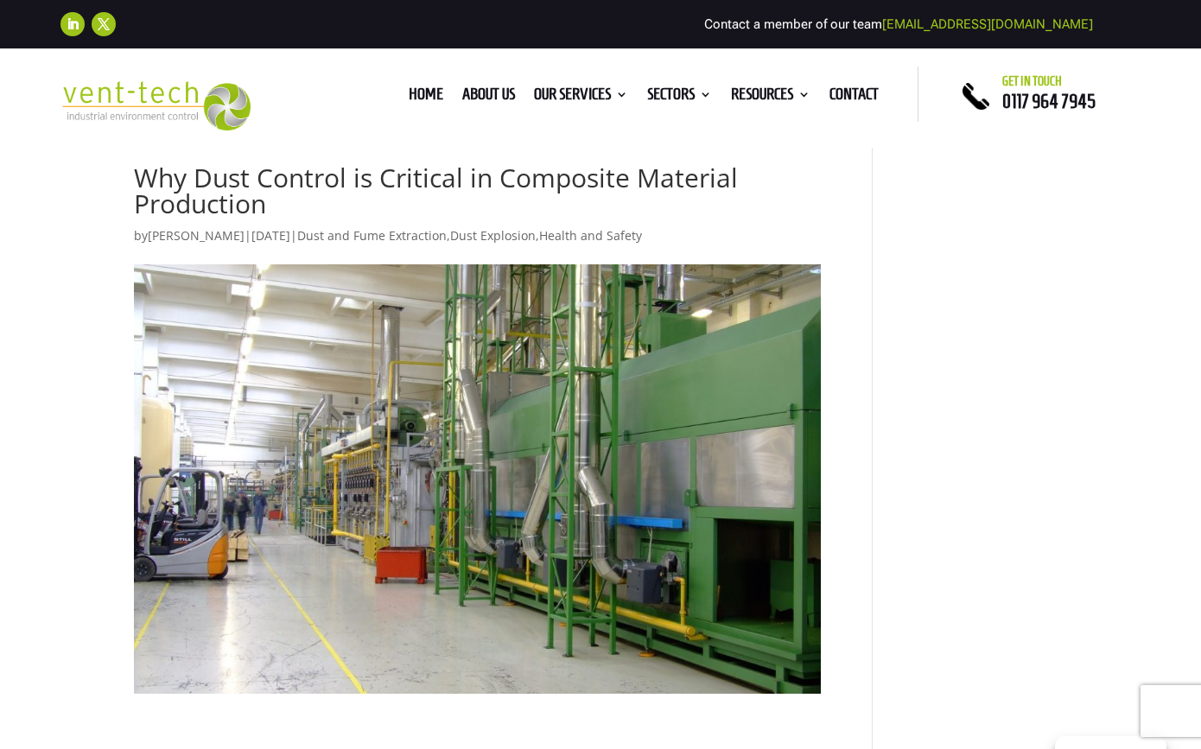
scroll to position [0, 0]
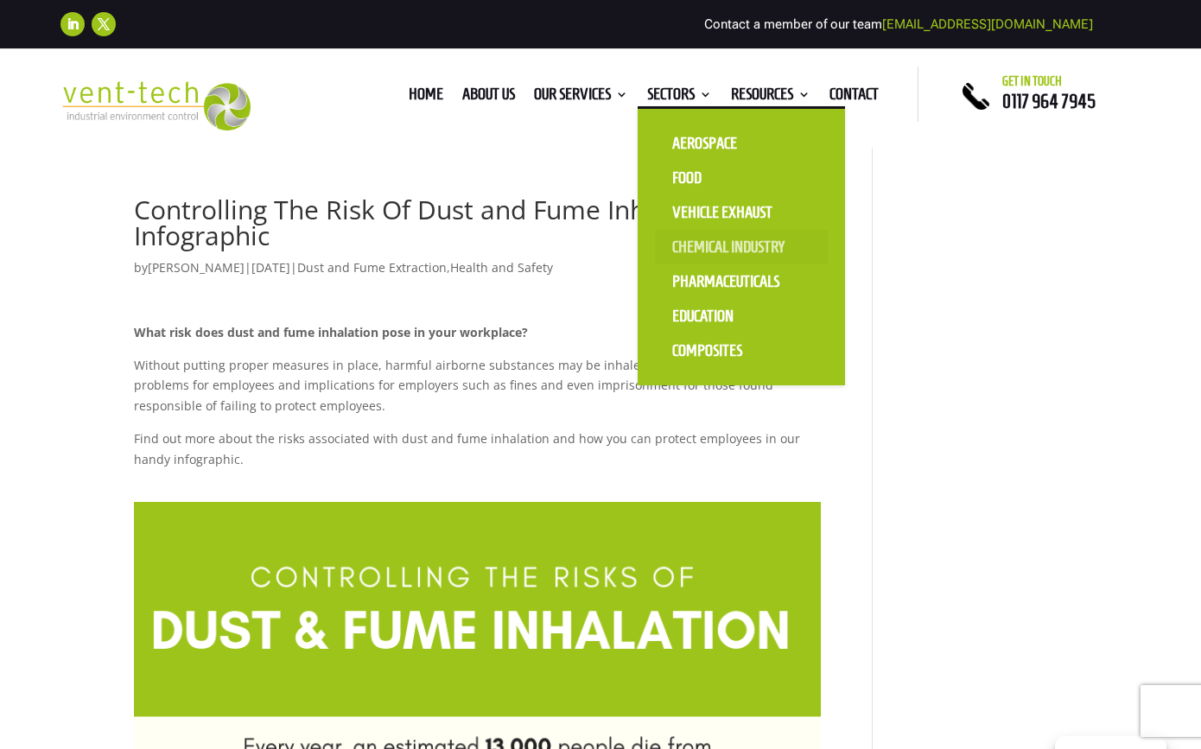
click at [710, 249] on link "Chemical Industry" at bounding box center [741, 247] width 173 height 35
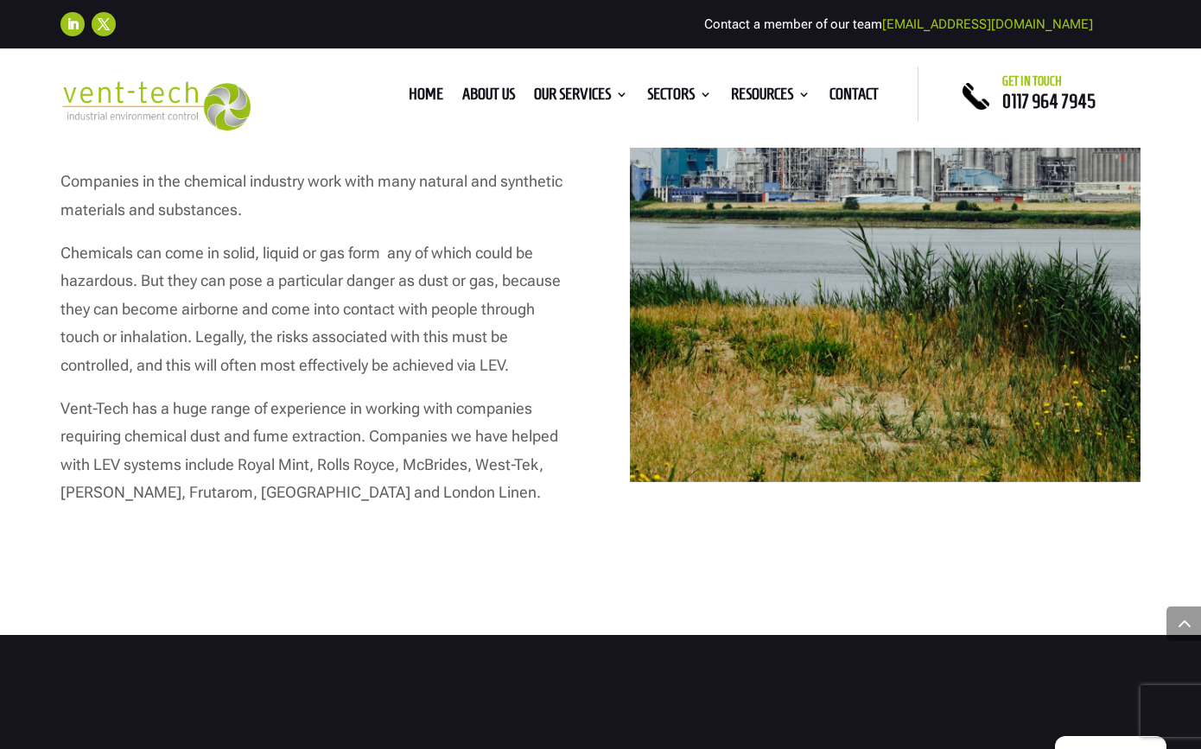
scroll to position [916, 0]
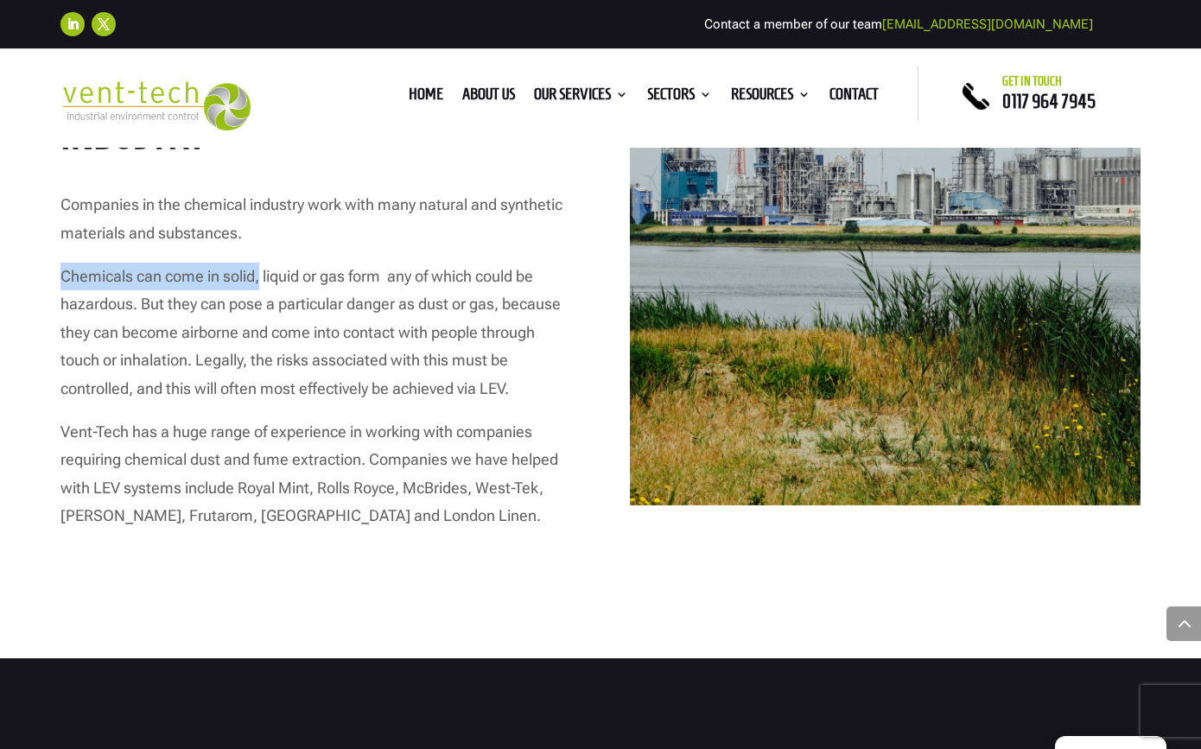
drag, startPoint x: 58, startPoint y: 279, endPoint x: 260, endPoint y: 279, distance: 202.1
click at [260, 279] on div "HOW WE CAN HELP LEV systems for the chemical industry Companies in the chemical…" at bounding box center [600, 251] width 1201 height 811
click at [265, 294] on p "Chemicals can come in solid, liquid or gas form any of which could be hazardous…" at bounding box center [315, 340] width 511 height 155
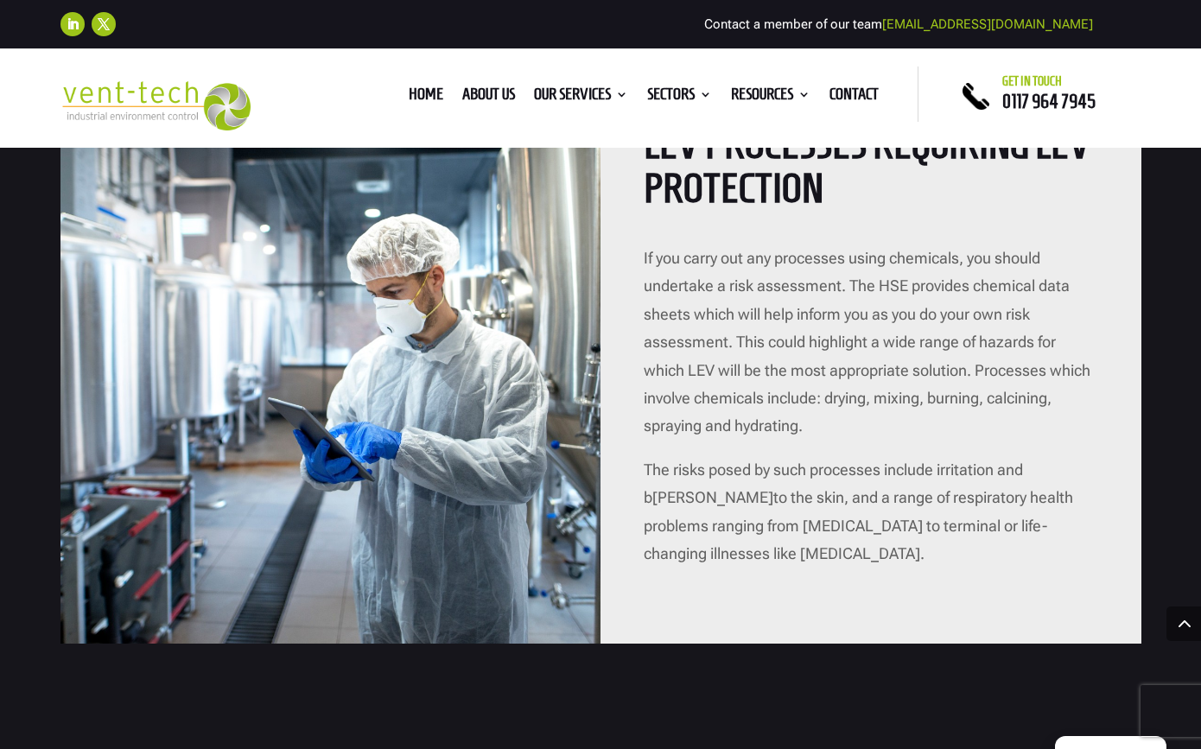
scroll to position [1706, 0]
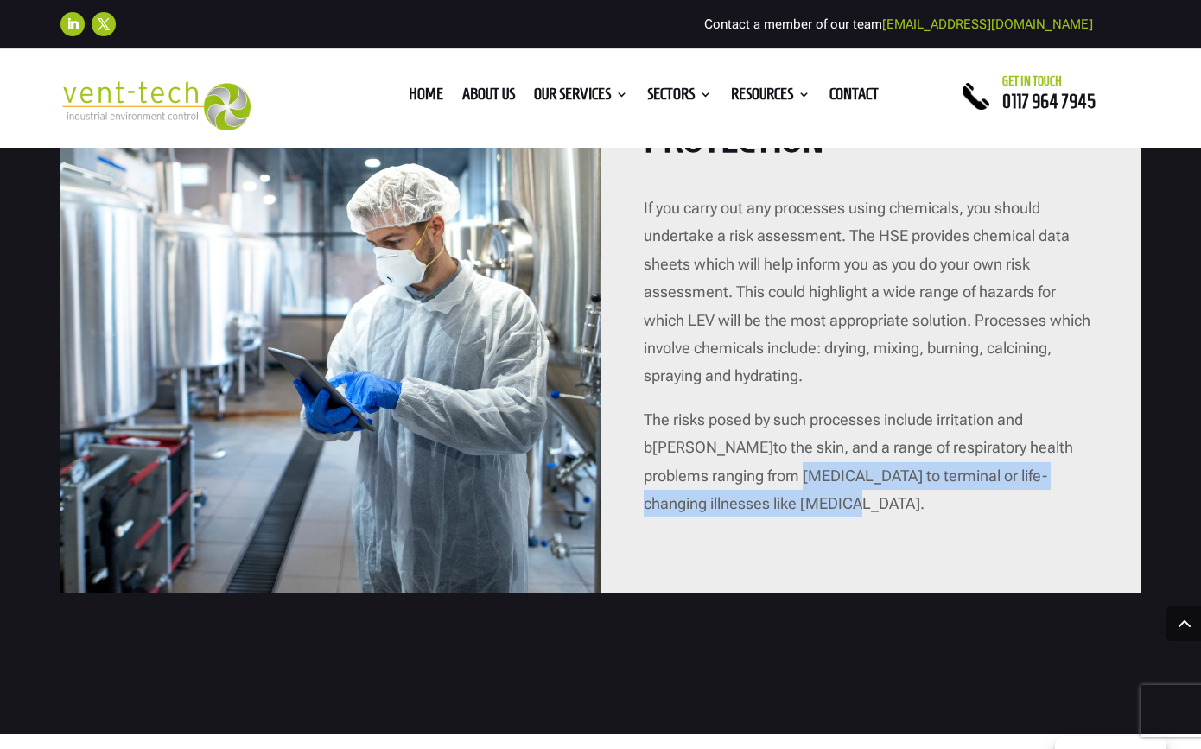
drag, startPoint x: 710, startPoint y: 502, endPoint x: 701, endPoint y: 479, distance: 24.9
click at [701, 479] on p "The risks posed by such processes include irritation and burns to the skin, and…" at bounding box center [871, 462] width 454 height 112
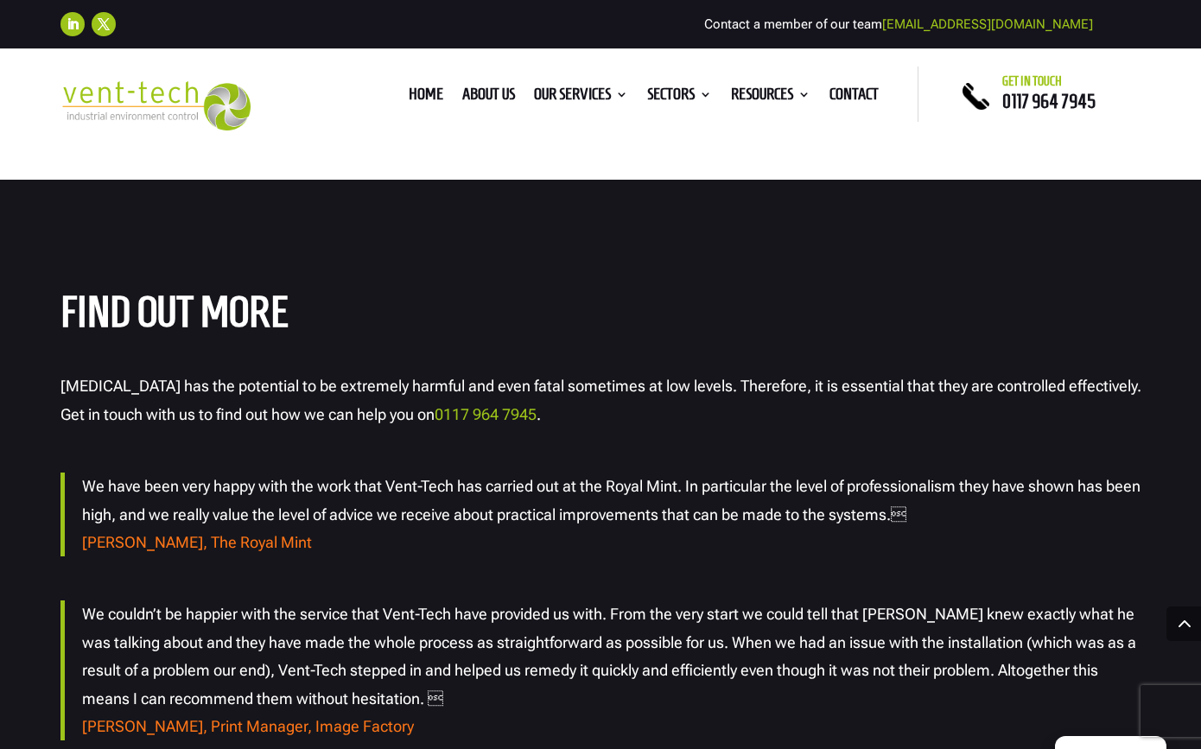
scroll to position [3012, 0]
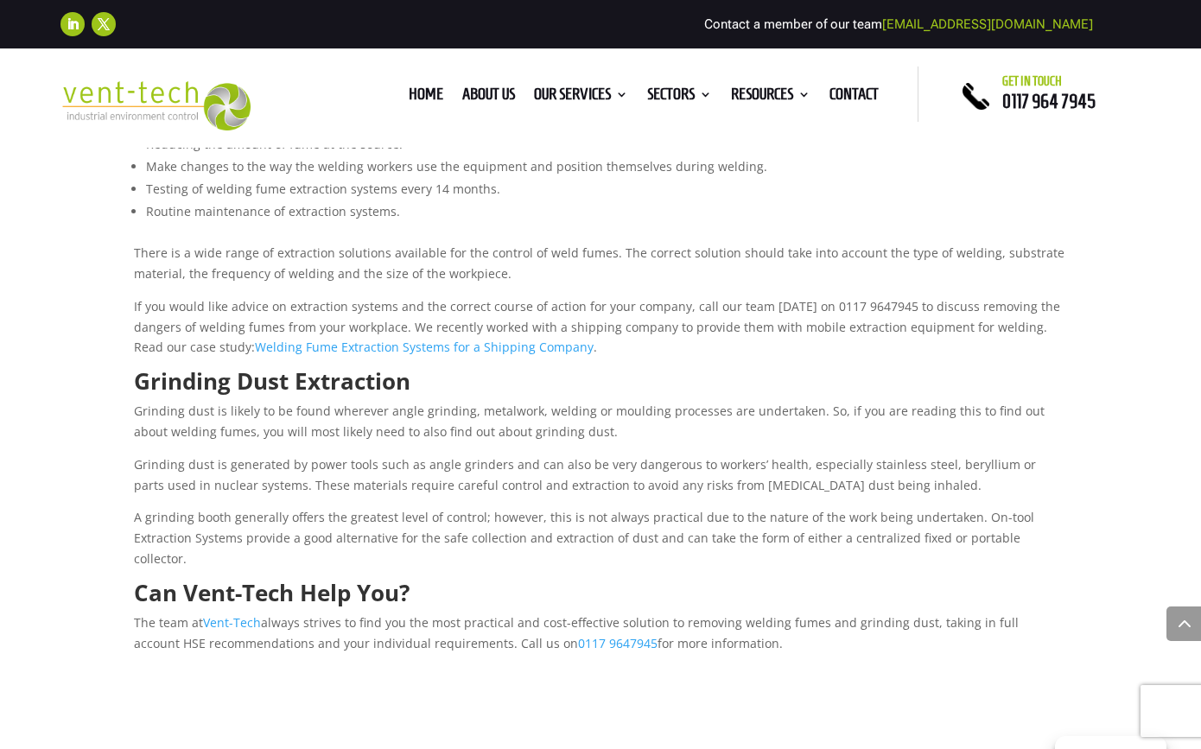
scroll to position [893, 0]
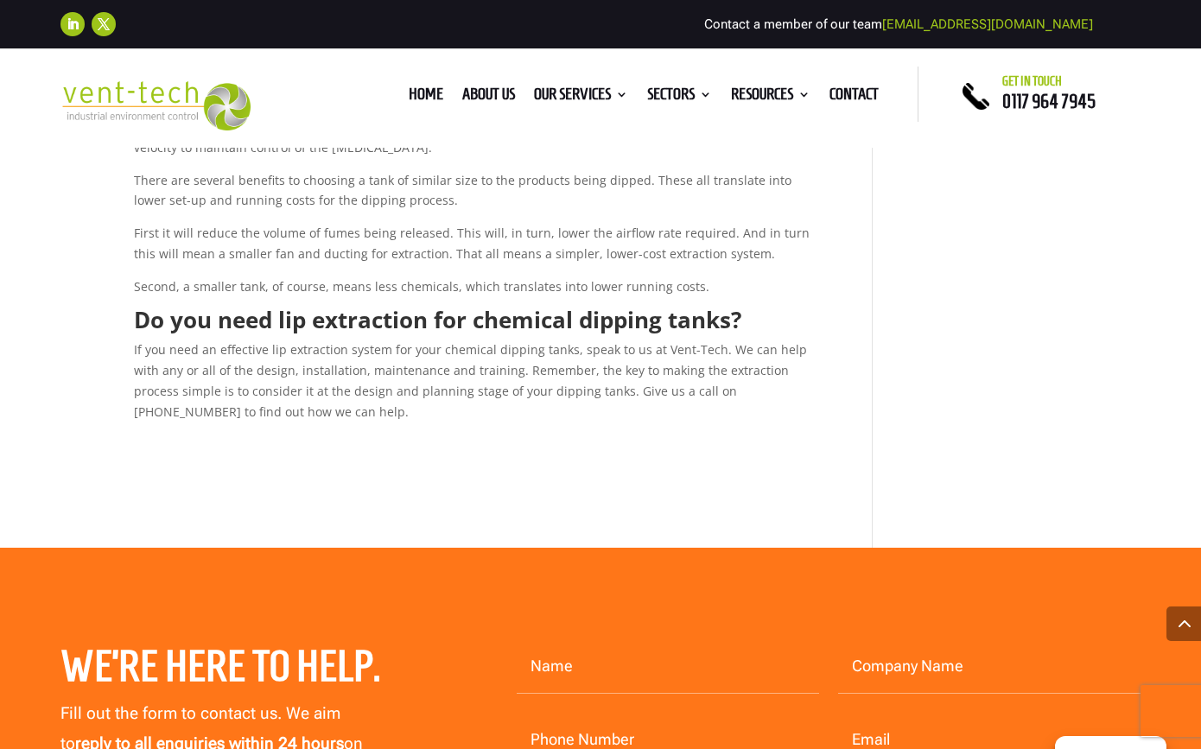
scroll to position [1318, 0]
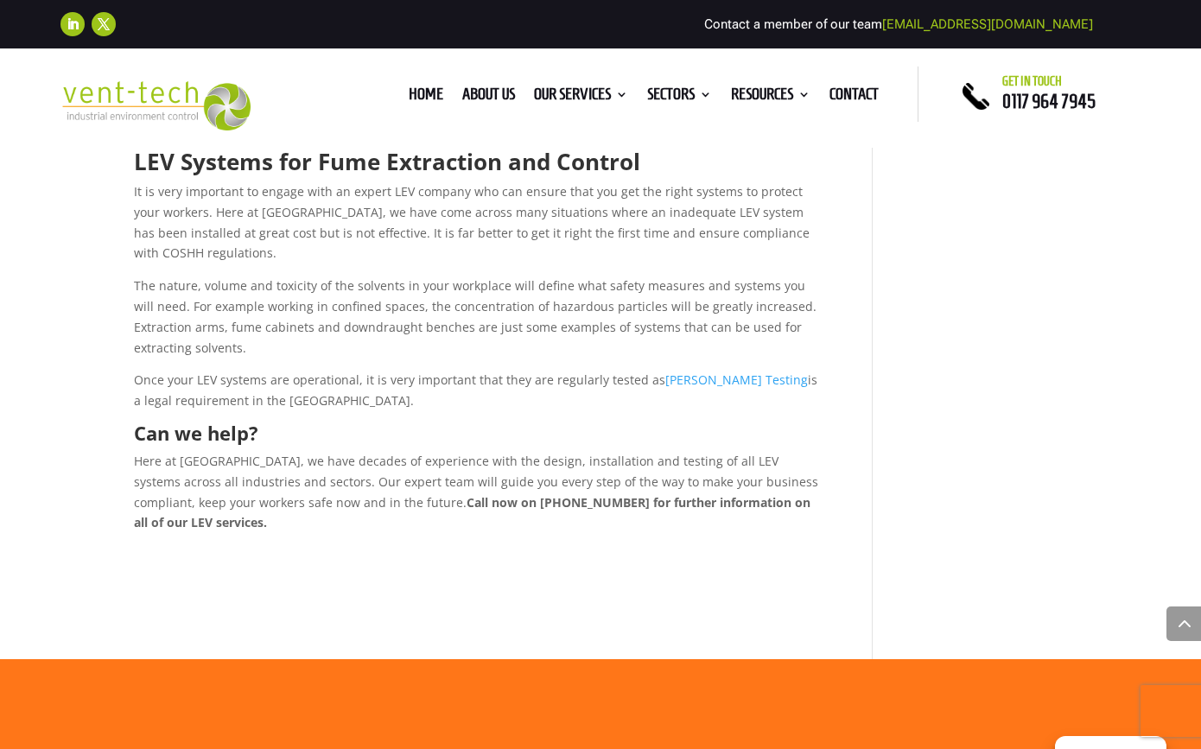
scroll to position [1337, 0]
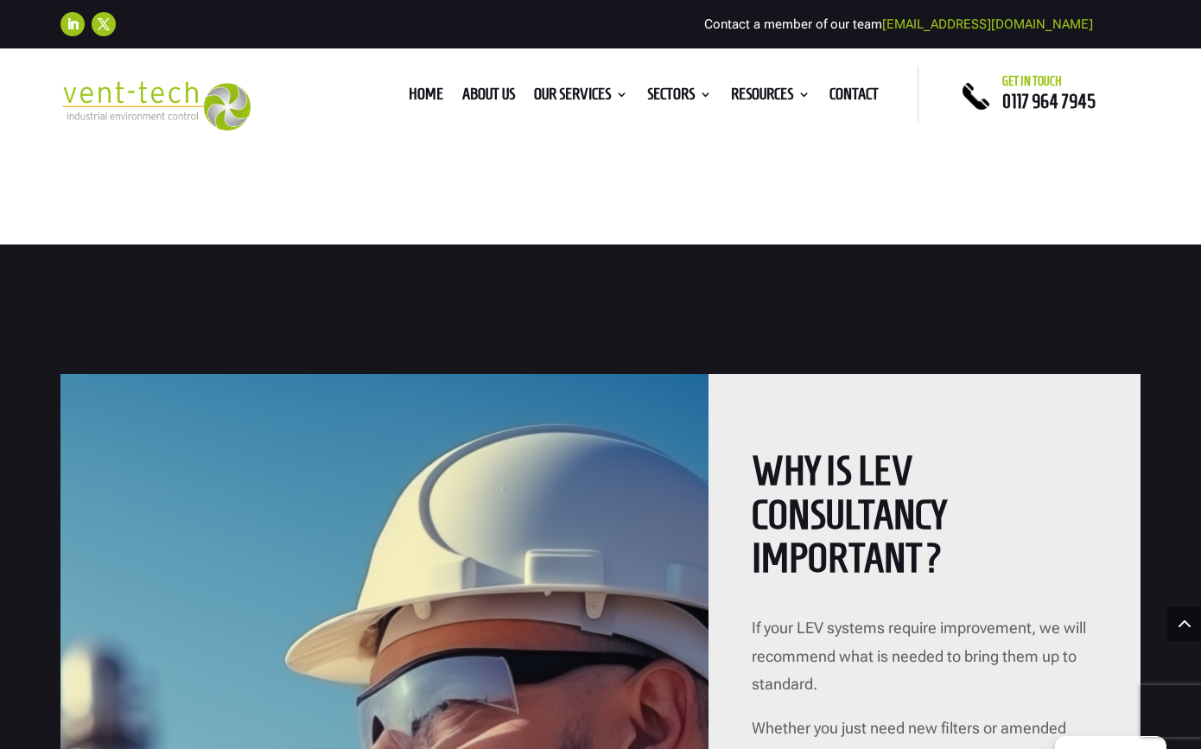
scroll to position [1572, 0]
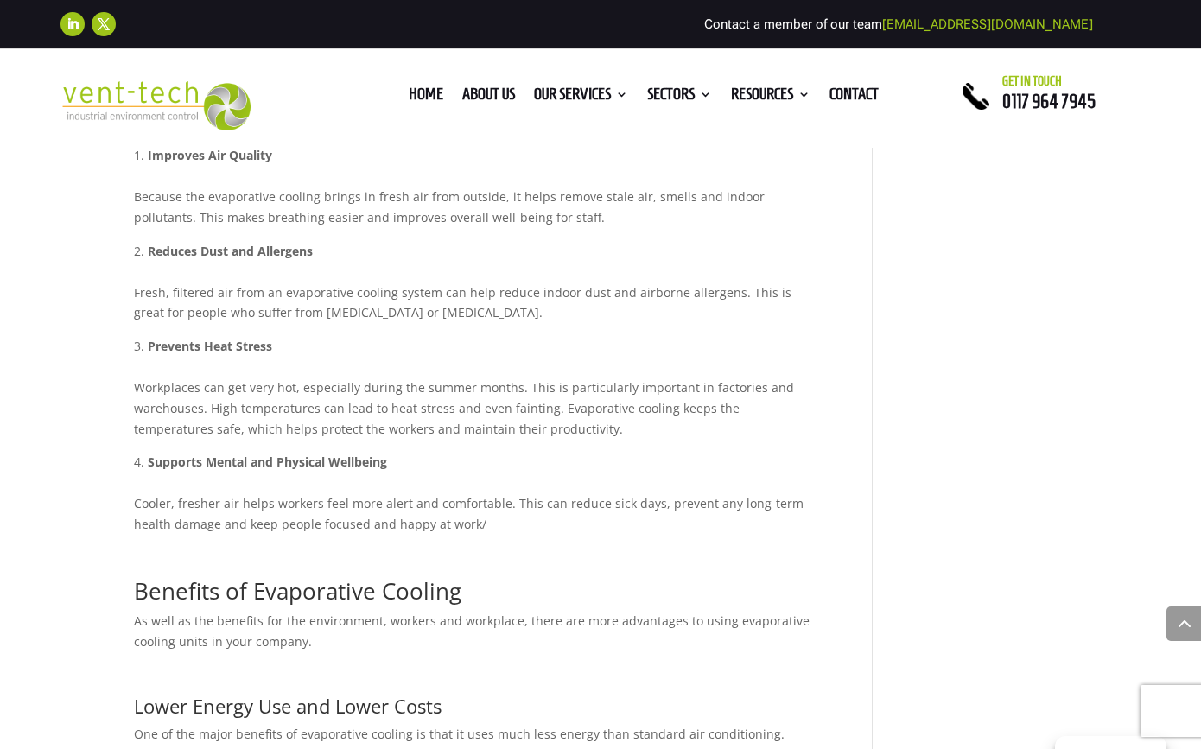
scroll to position [1236, 0]
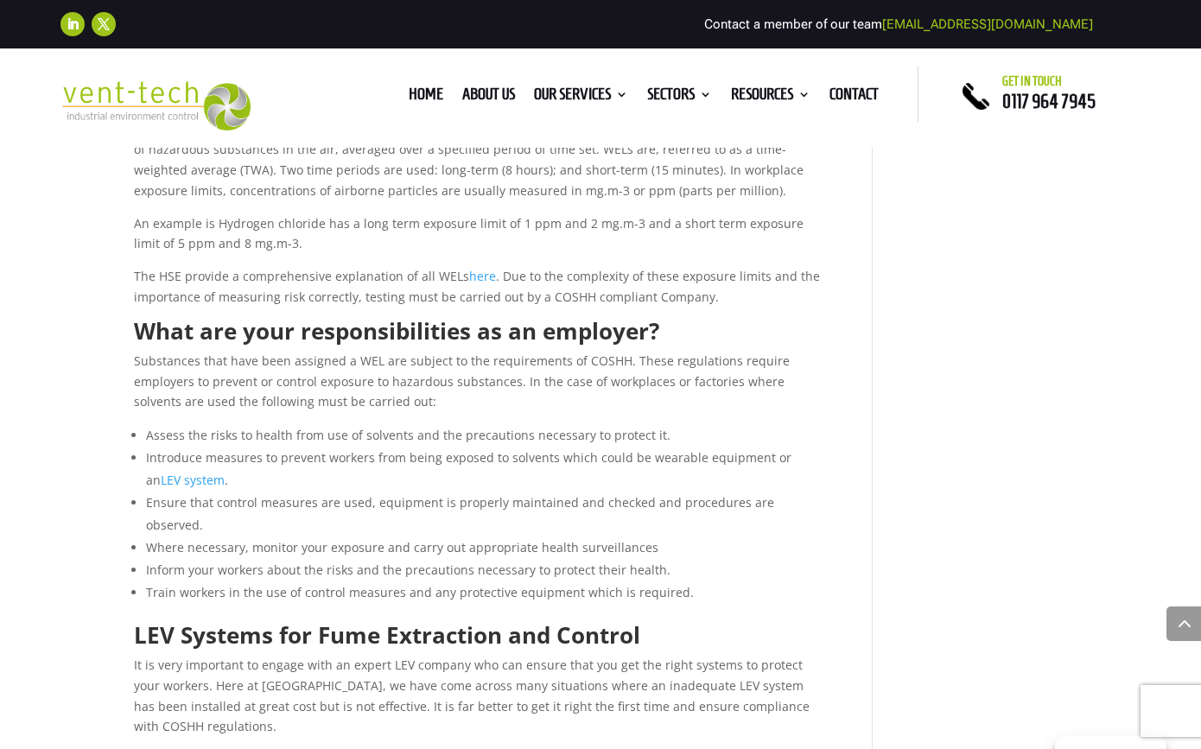
scroll to position [860, 0]
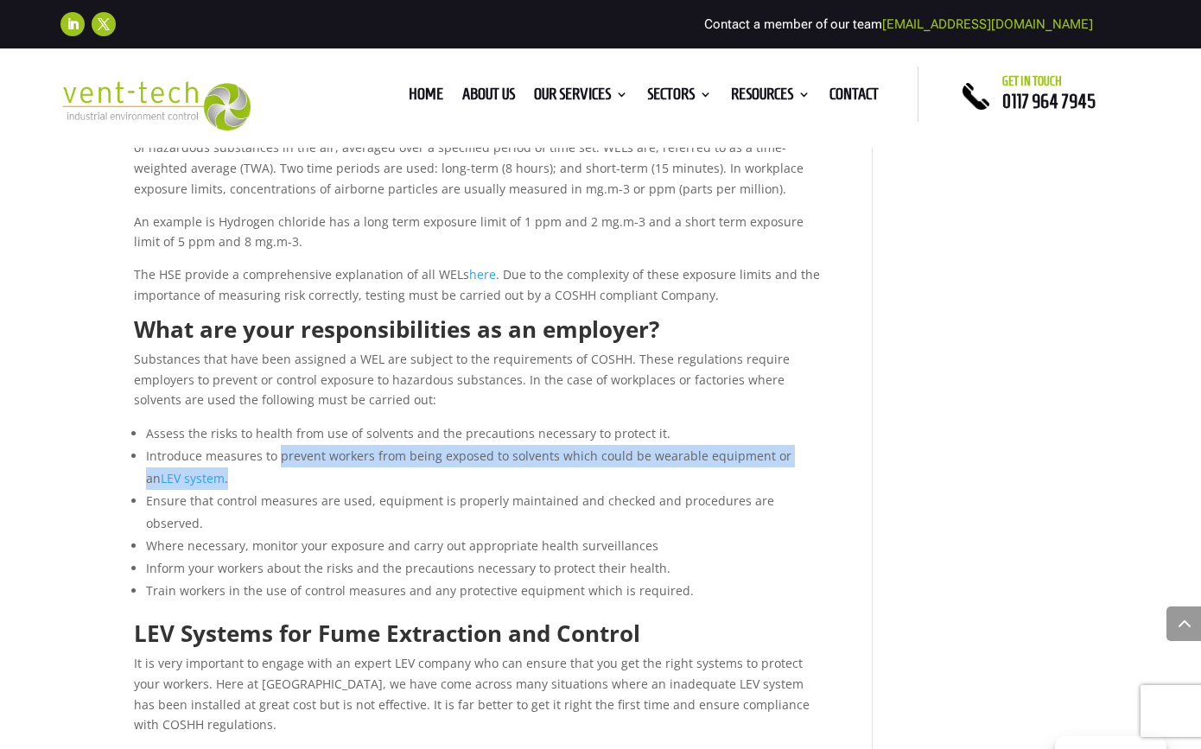
drag, startPoint x: 280, startPoint y: 417, endPoint x: 194, endPoint y: 444, distance: 90.4
click at [194, 445] on li "Introduce measures to prevent workers from being exposed to solvents which coul…" at bounding box center [483, 467] width 675 height 45
copy li "prevent workers from being exposed to solvents which could be wearable equipmen…"
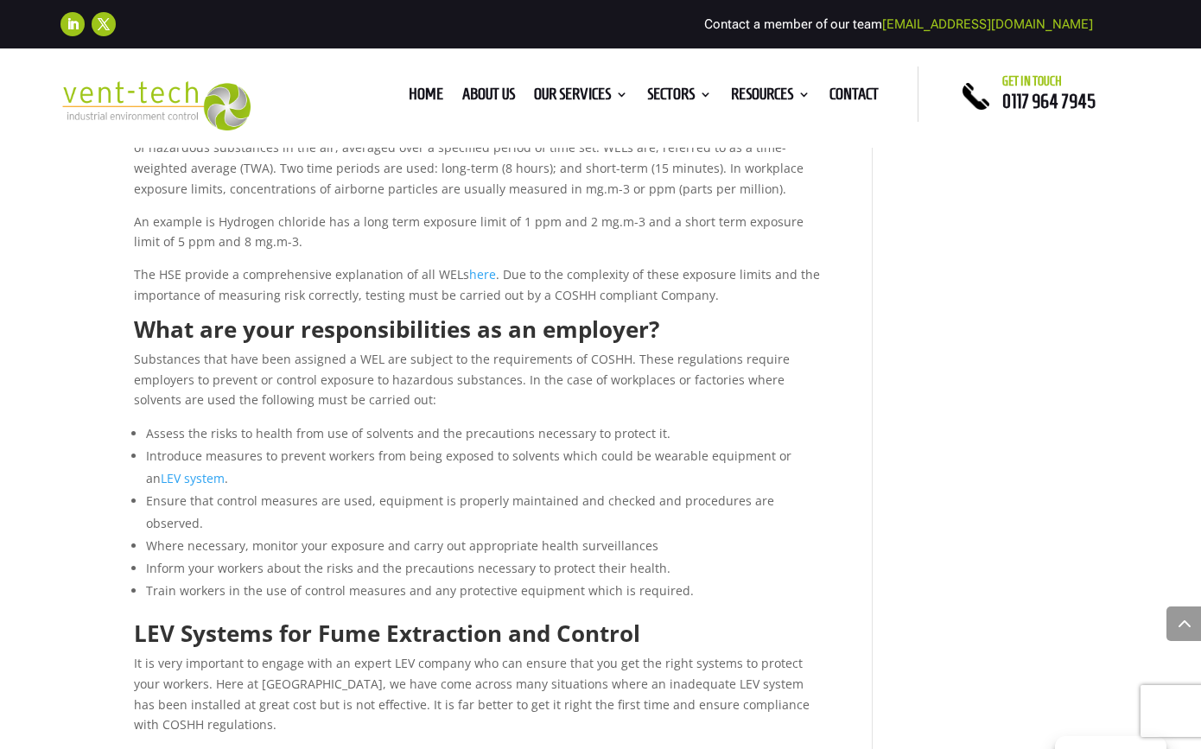
click at [986, 566] on div "LEV Systems to Reduce Occupational Exposure to Solvents and Paint Fumes by [PER…" at bounding box center [600, 233] width 933 height 1793
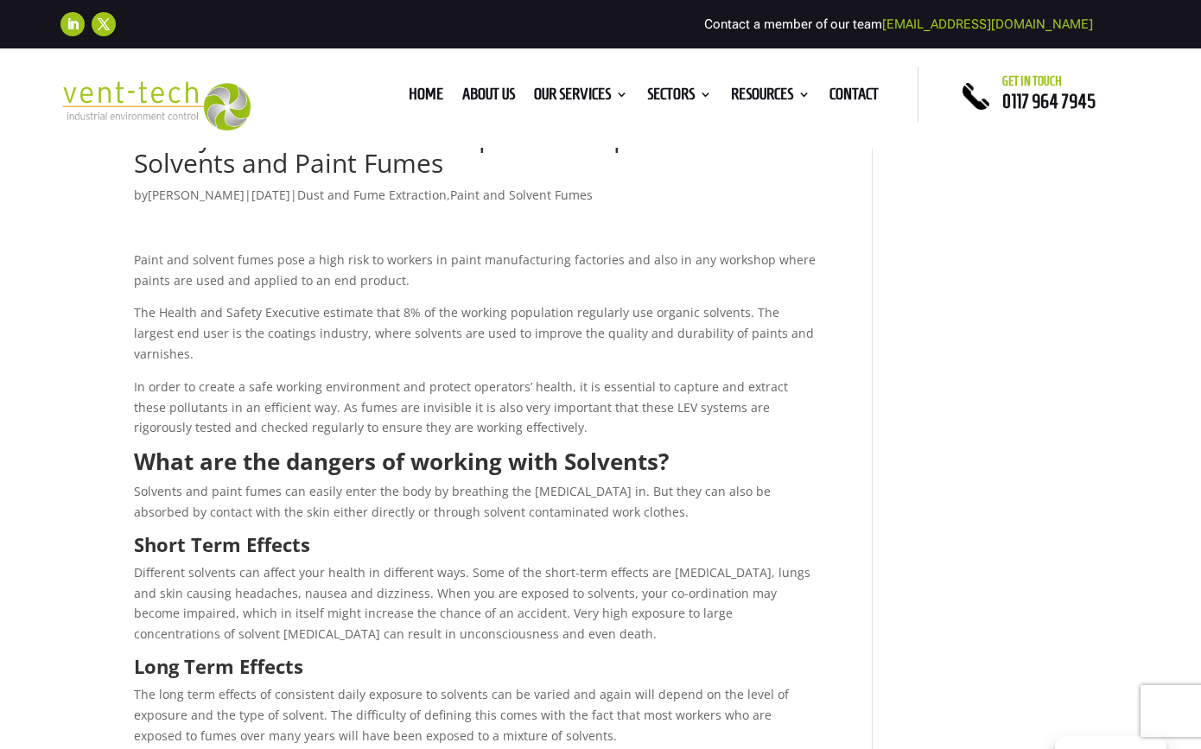
scroll to position [0, 0]
